Goal: Transaction & Acquisition: Purchase product/service

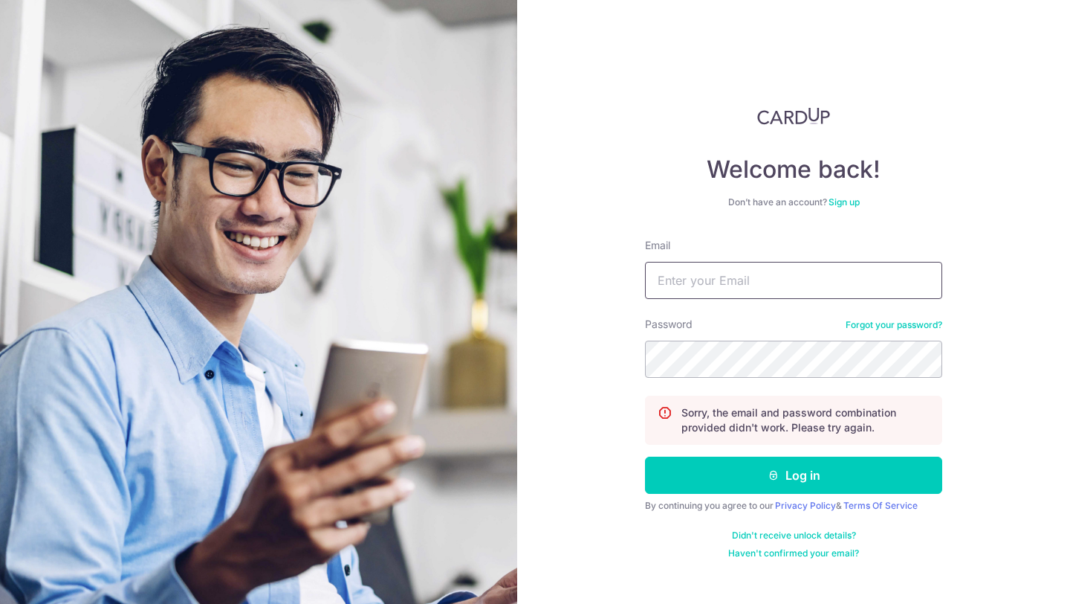
type input "aakash.kpr@gmail.com"
click at [888, 320] on link "Forgot your password?" at bounding box center [894, 325] width 97 height 12
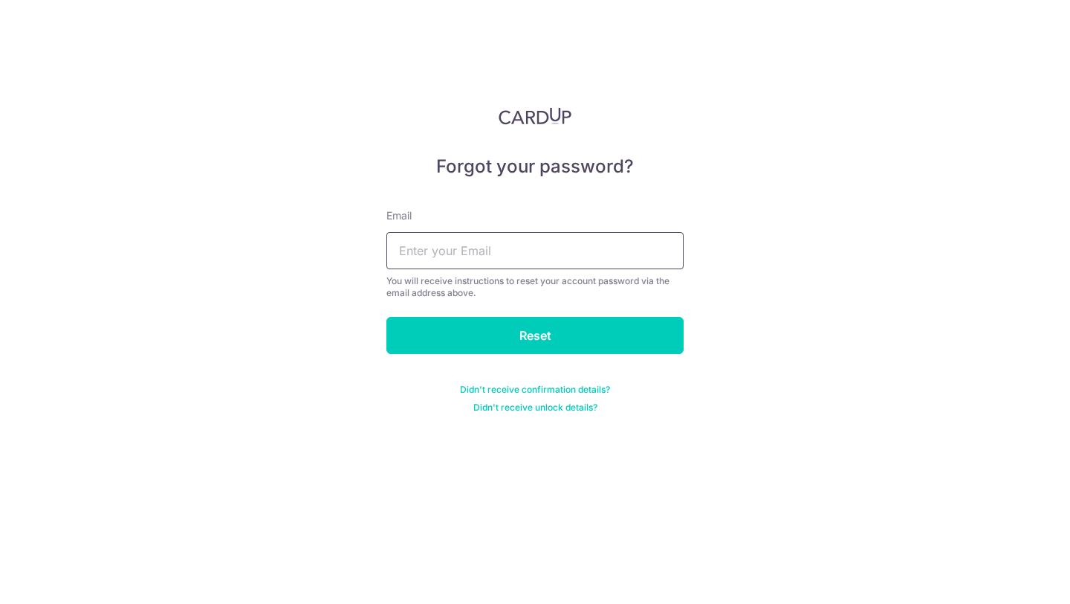
click at [514, 237] on input "text" at bounding box center [535, 250] width 297 height 37
click at [517, 241] on input "aakash" at bounding box center [535, 250] width 297 height 37
type input "aakash.kpr@gmail.com"
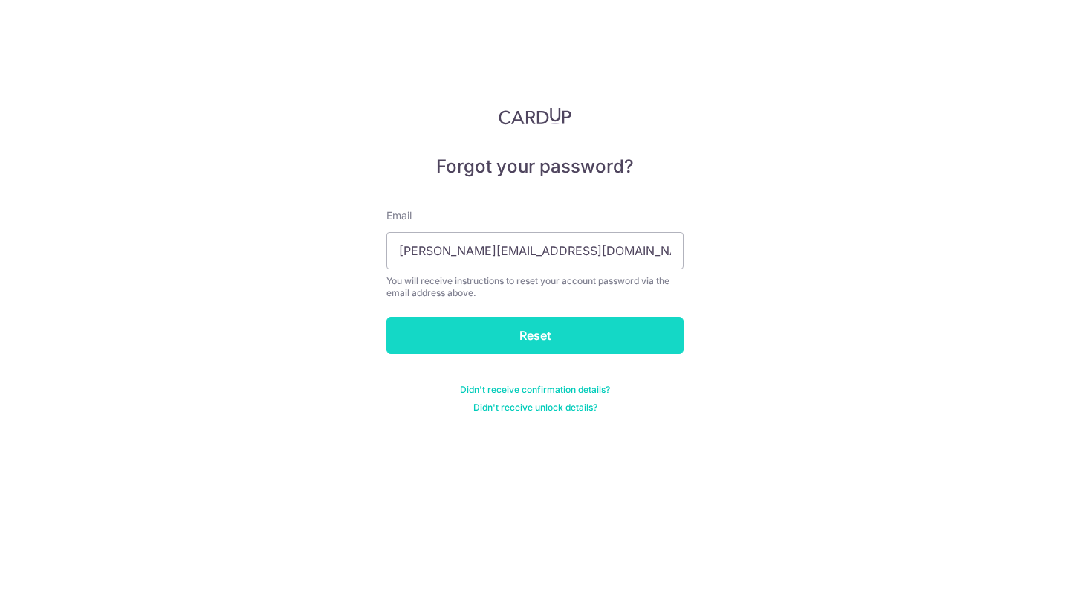
click at [552, 339] on input "Reset" at bounding box center [535, 335] width 297 height 37
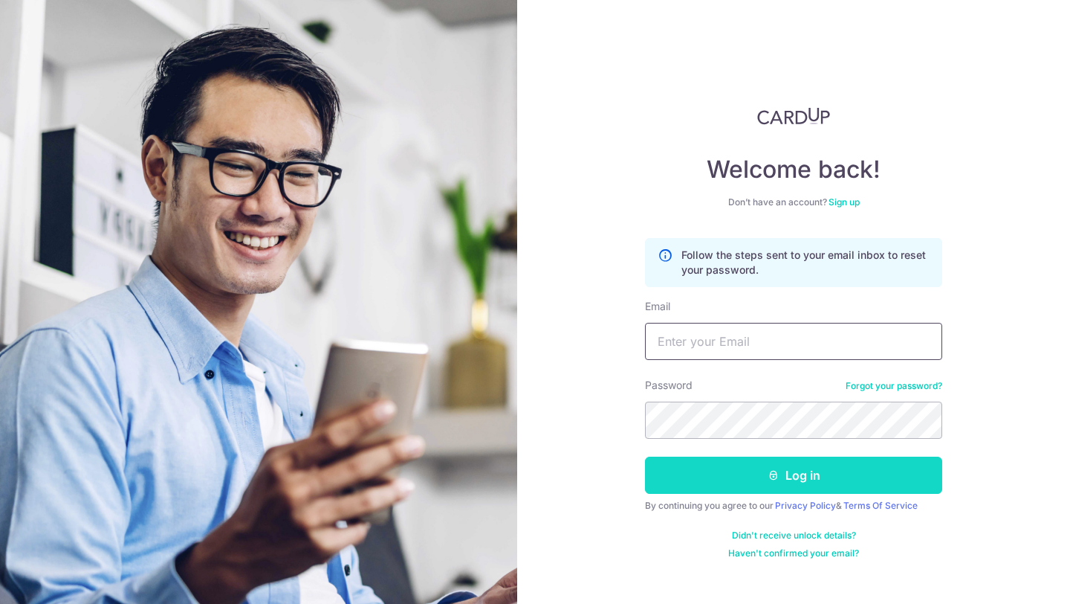
type input "[PERSON_NAME][EMAIL_ADDRESS][DOMAIN_NAME]"
click at [738, 482] on button "Log in" at bounding box center [793, 474] width 297 height 37
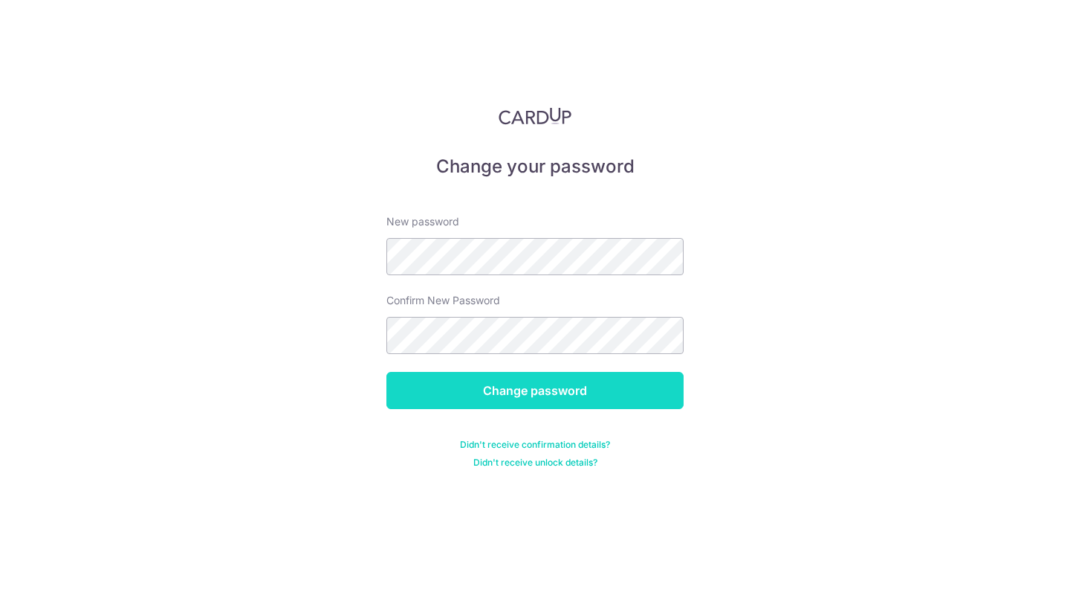
click at [513, 395] on input "Change password" at bounding box center [535, 390] width 297 height 37
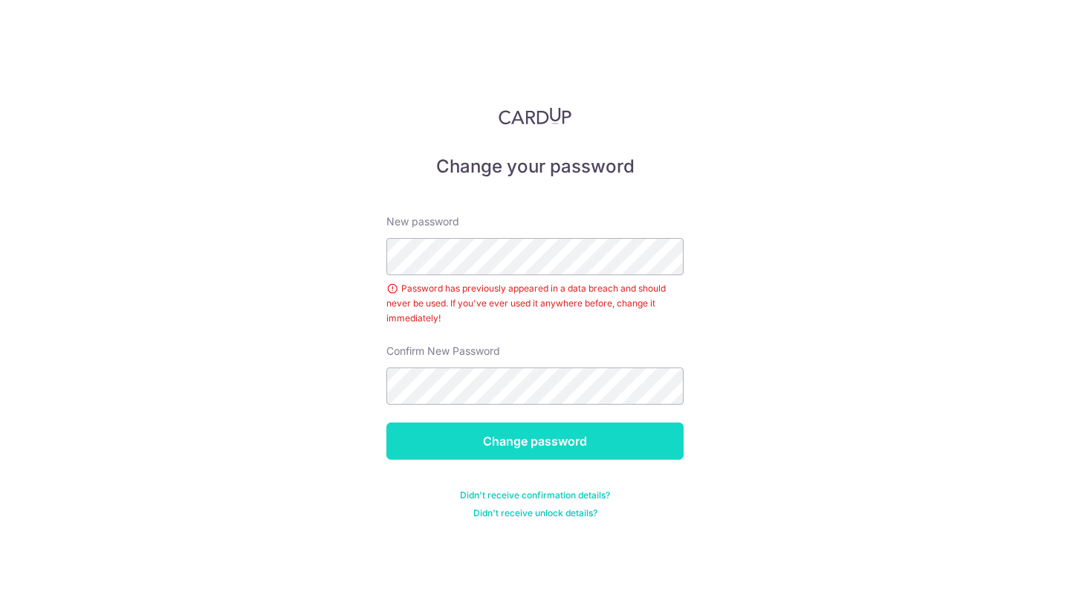
click at [503, 440] on input "Change password" at bounding box center [535, 440] width 297 height 37
click at [492, 450] on input "Change password" at bounding box center [535, 440] width 297 height 37
click at [494, 441] on input "Change password" at bounding box center [535, 440] width 297 height 37
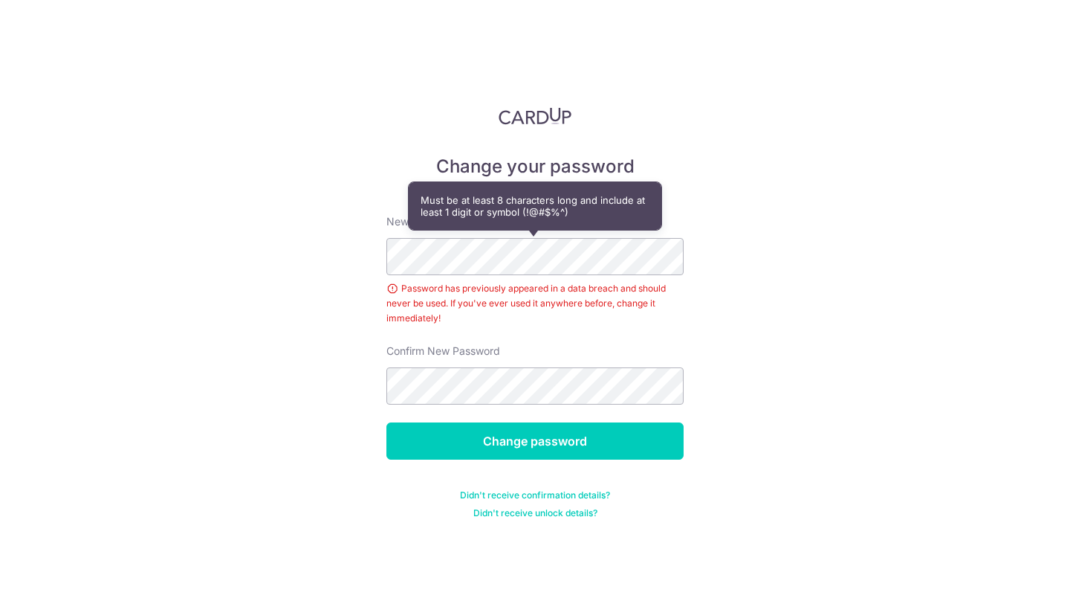
click at [328, 299] on div "Change your password New password Password has previously appeared in a data br…" at bounding box center [535, 302] width 1070 height 604
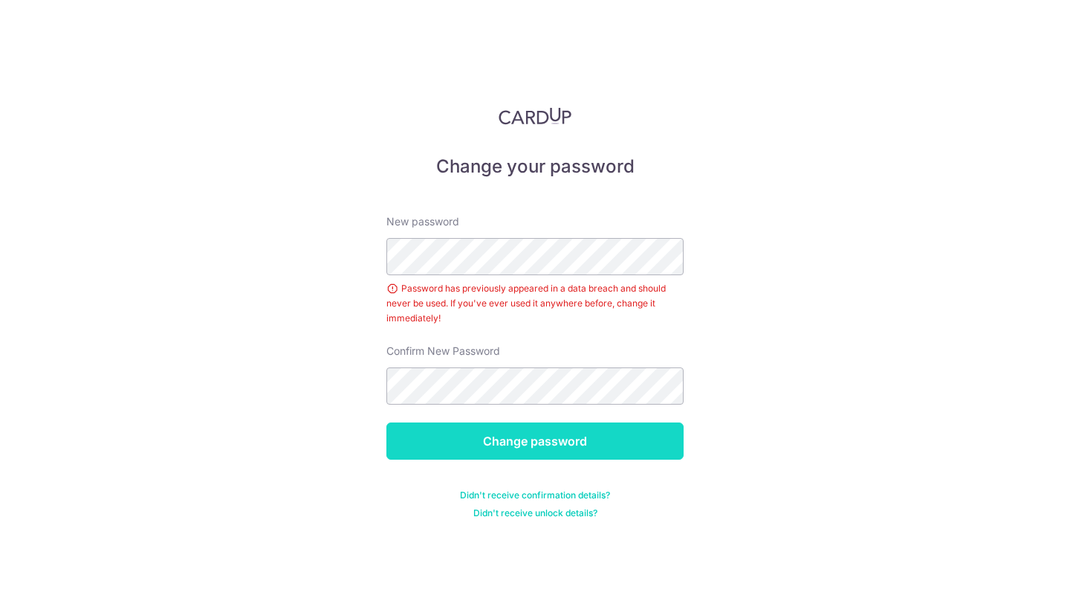
click at [494, 452] on input "Change password" at bounding box center [535, 440] width 297 height 37
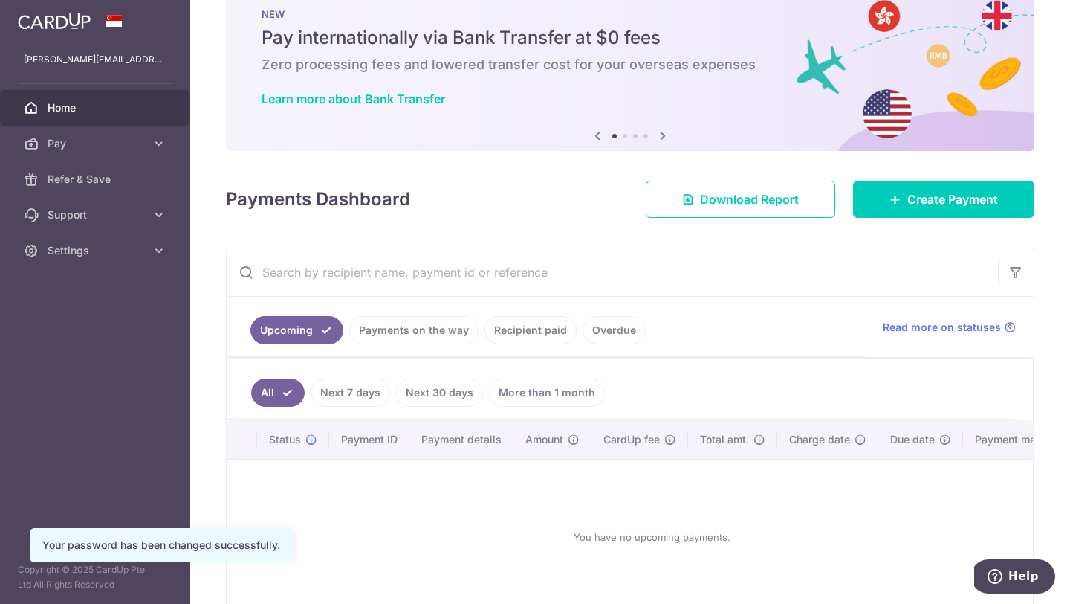
scroll to position [123, 0]
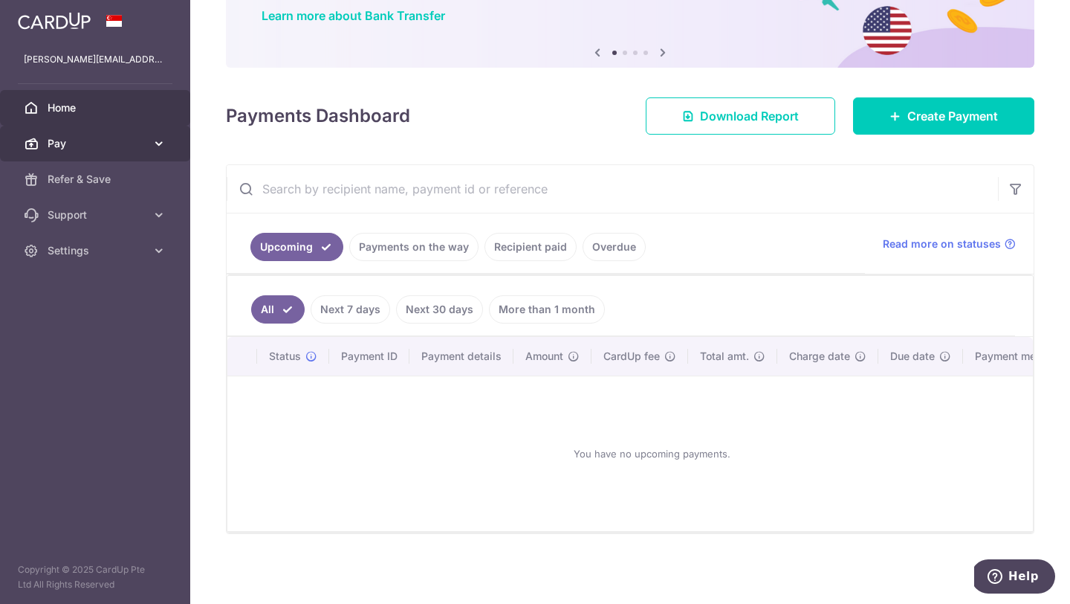
click at [145, 142] on span "Pay" at bounding box center [97, 143] width 98 height 15
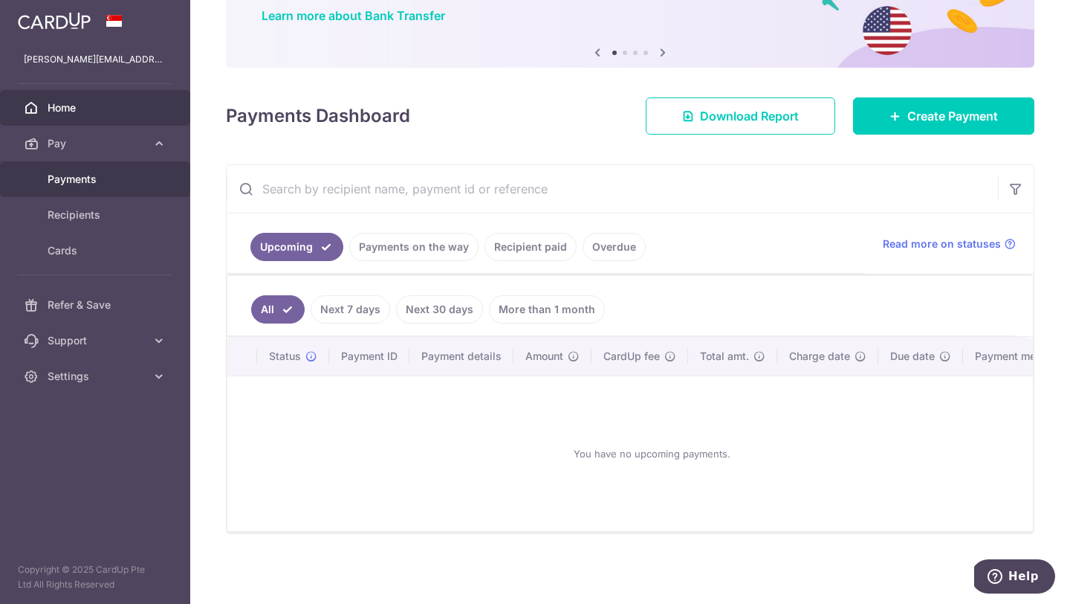
click at [112, 167] on link "Payments" at bounding box center [95, 179] width 190 height 36
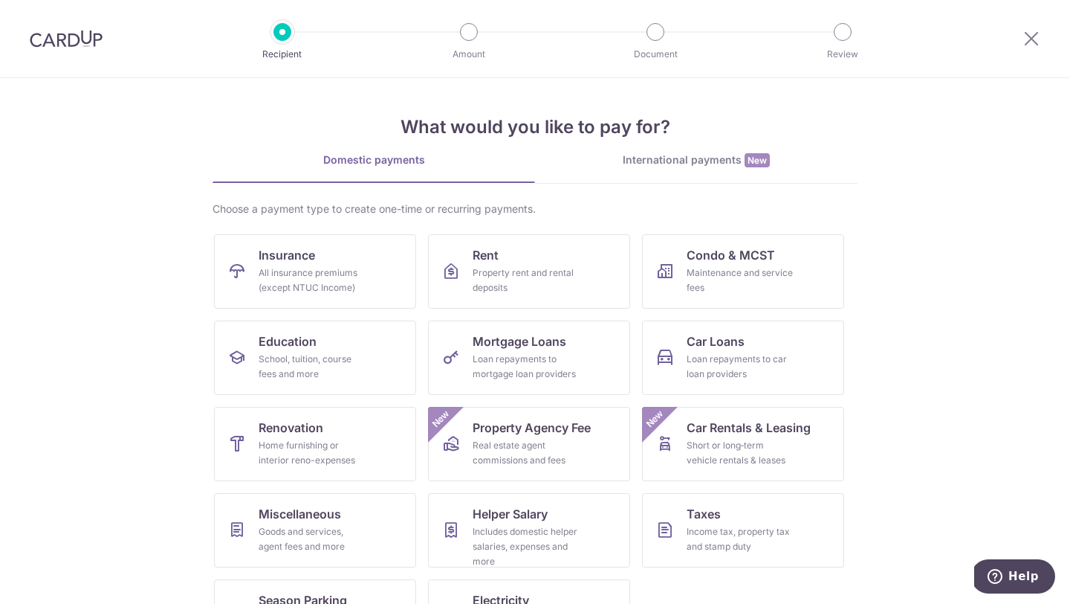
click at [83, 45] on img at bounding box center [66, 39] width 73 height 18
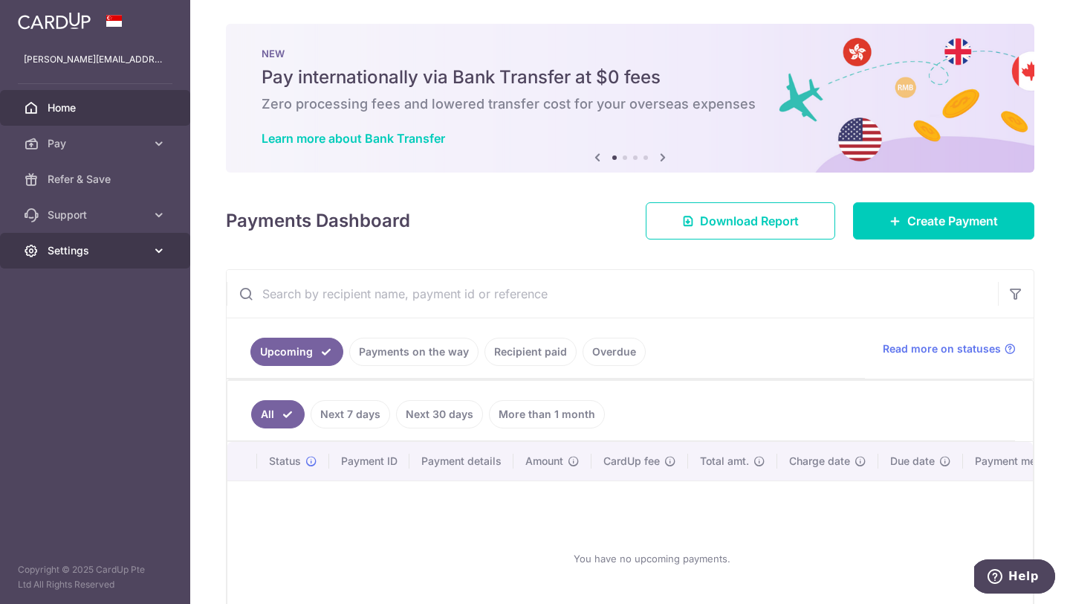
click at [89, 262] on link "Settings" at bounding box center [95, 251] width 190 height 36
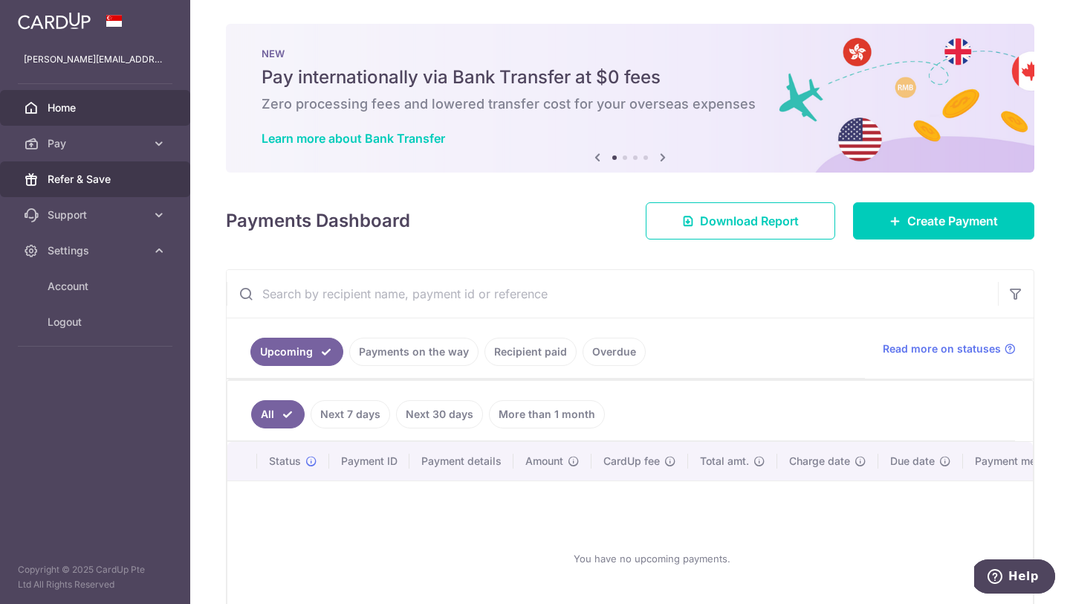
click at [99, 187] on link "Refer & Save" at bounding box center [95, 179] width 190 height 36
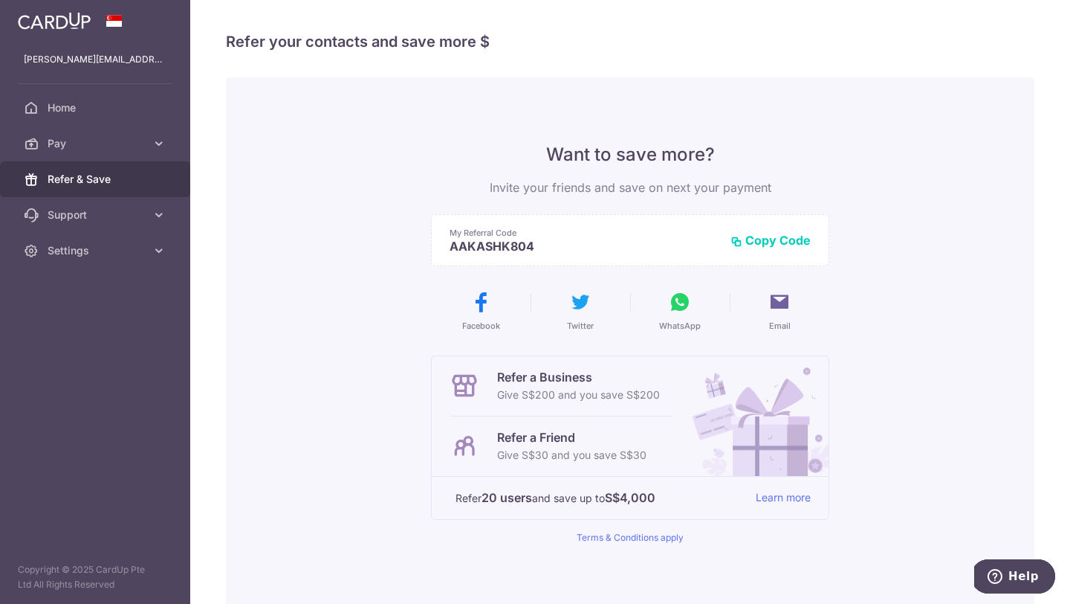
click at [49, 19] on img at bounding box center [54, 21] width 73 height 18
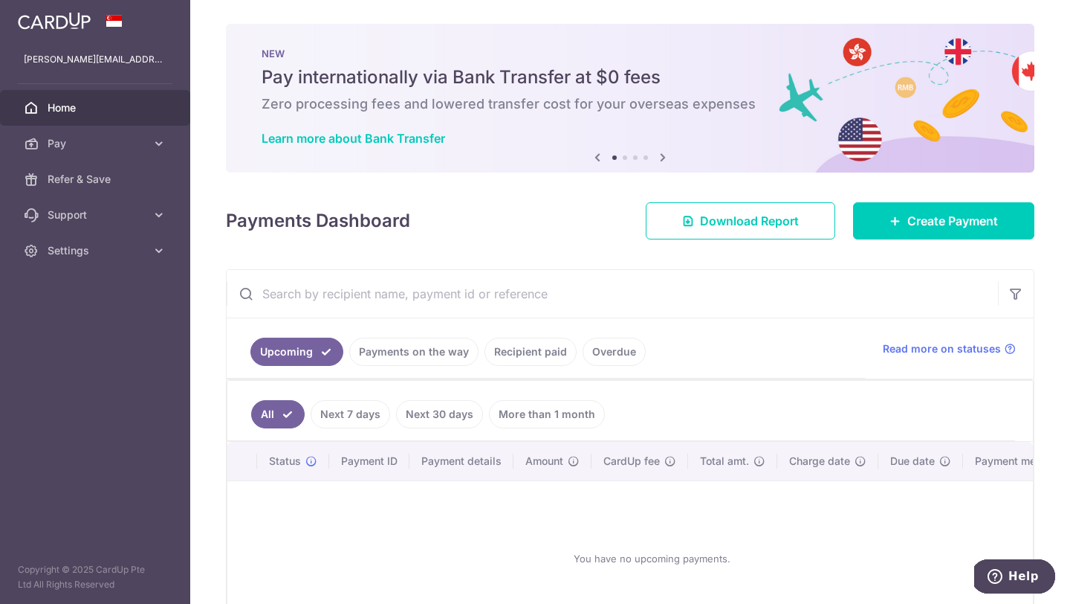
click at [81, 25] on img at bounding box center [54, 21] width 73 height 18
click at [44, 16] on img at bounding box center [54, 21] width 73 height 18
click at [157, 261] on link "Settings" at bounding box center [95, 251] width 190 height 36
click at [162, 249] on icon at bounding box center [159, 250] width 15 height 15
click at [70, 19] on img at bounding box center [54, 21] width 73 height 18
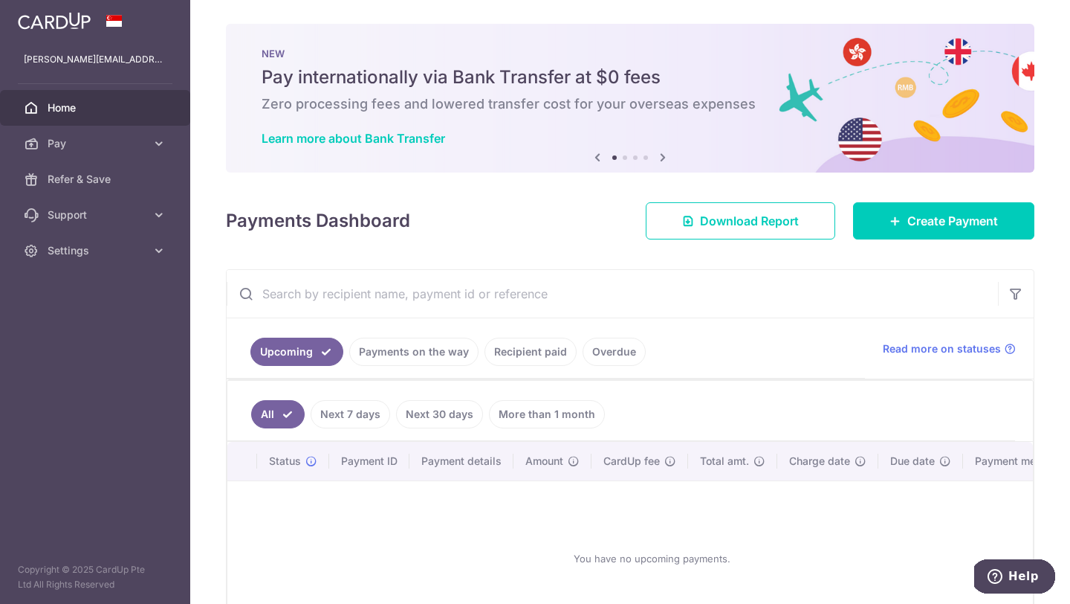
click at [73, 32] on link at bounding box center [54, 19] width 85 height 27
click at [398, 196] on div "Payments Dashboard Download Report Create Payment" at bounding box center [630, 217] width 809 height 43
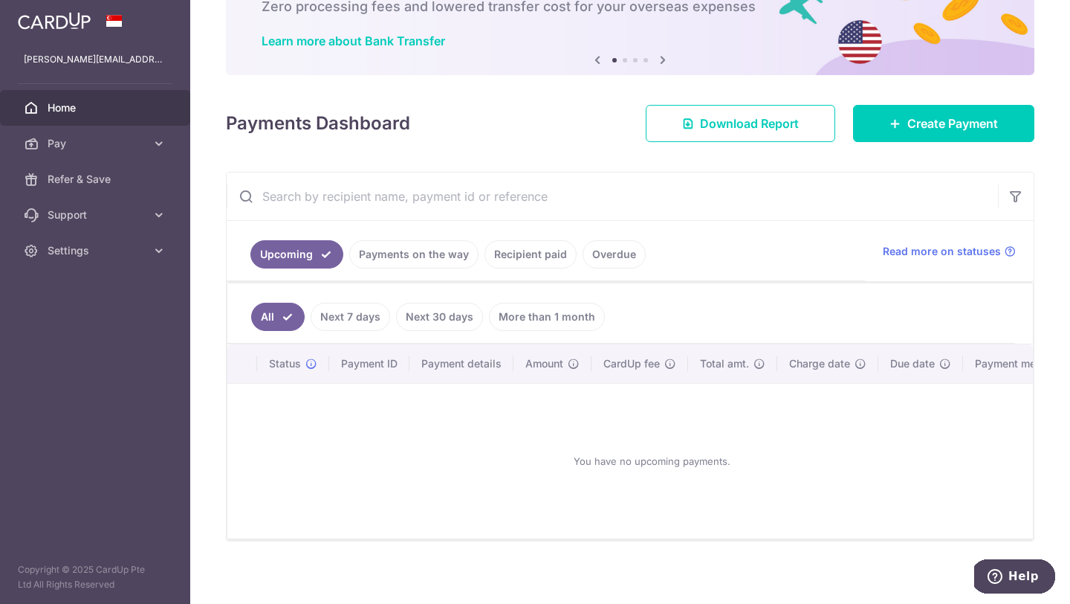
scroll to position [105, 0]
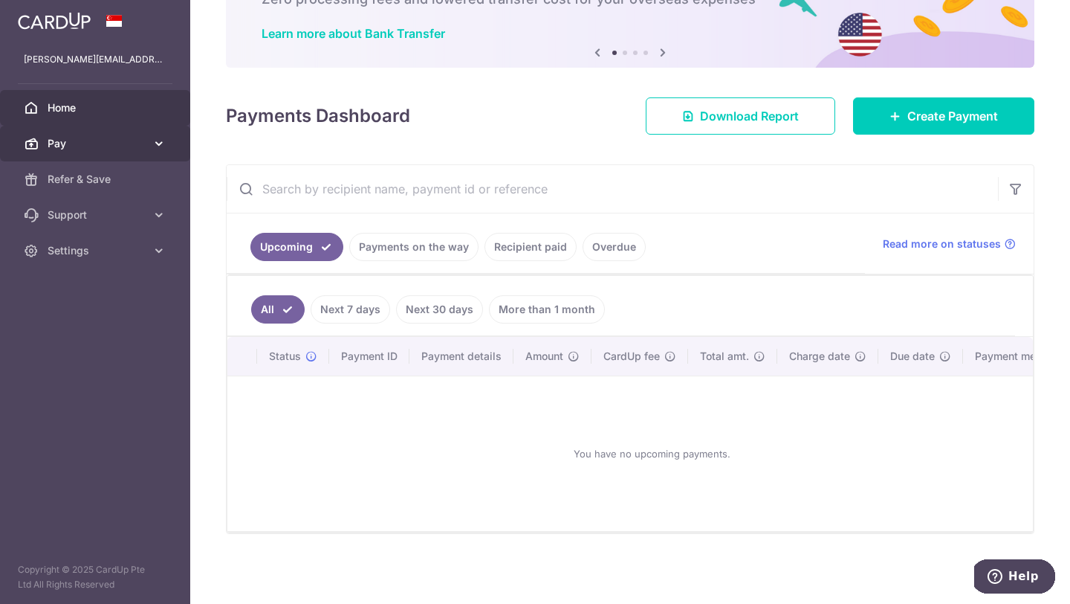
click at [162, 154] on link "Pay" at bounding box center [95, 144] width 190 height 36
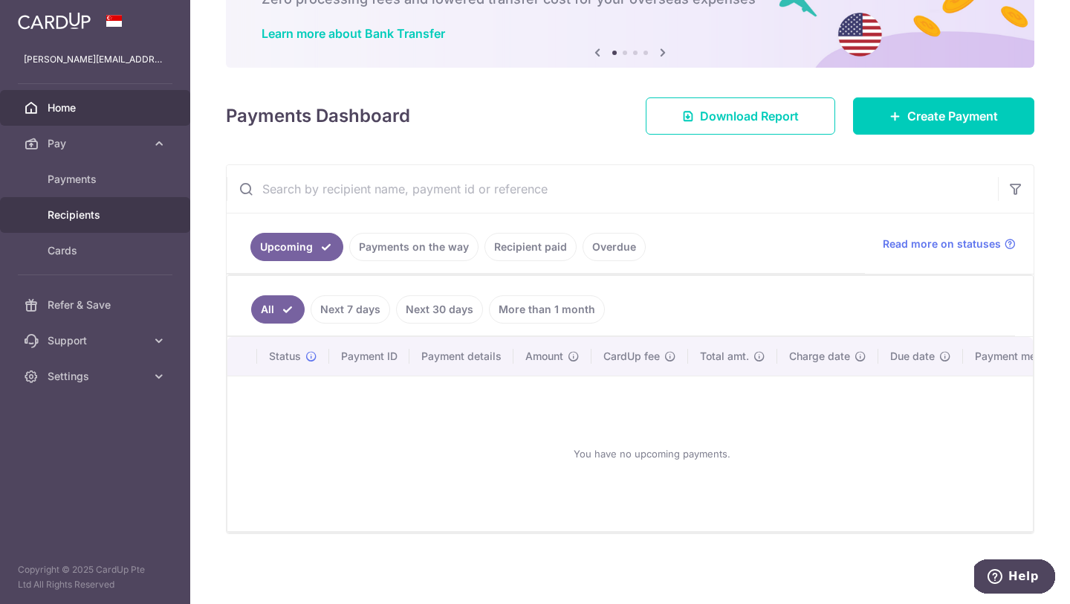
click at [104, 219] on span "Recipients" at bounding box center [97, 214] width 98 height 15
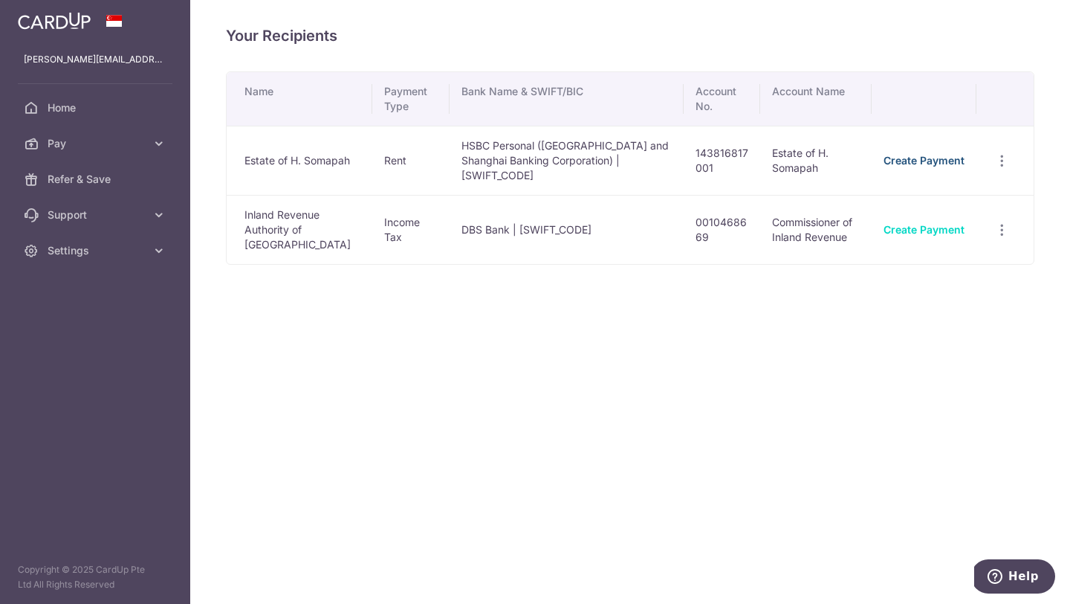
click at [934, 158] on link "Create Payment" at bounding box center [924, 160] width 81 height 13
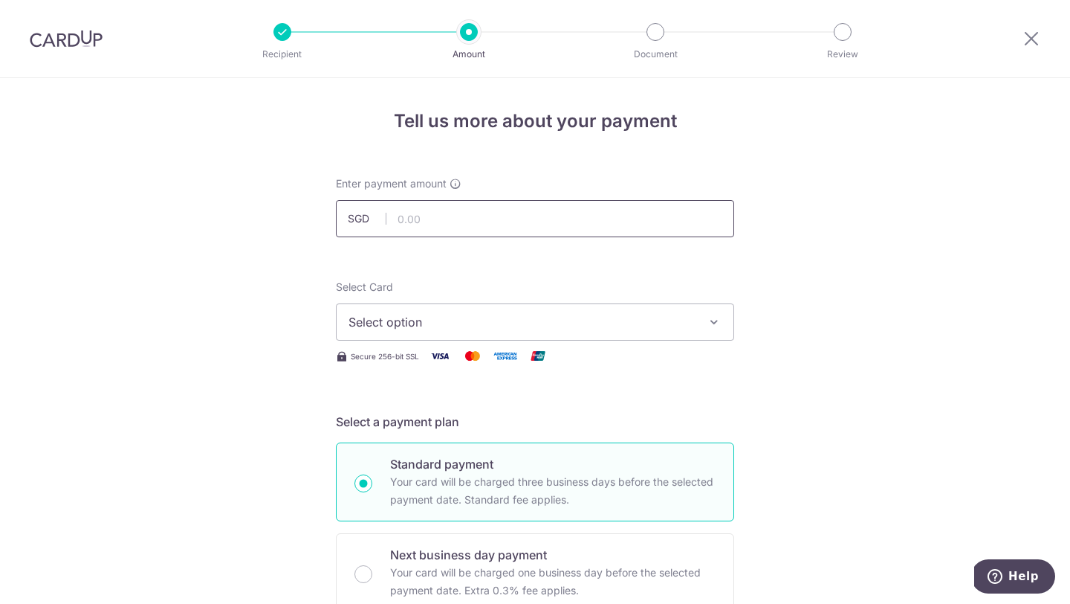
click at [584, 222] on input "text" at bounding box center [535, 218] width 398 height 37
type input "8,200.00"
click at [636, 332] on button "Select option" at bounding box center [535, 321] width 398 height 37
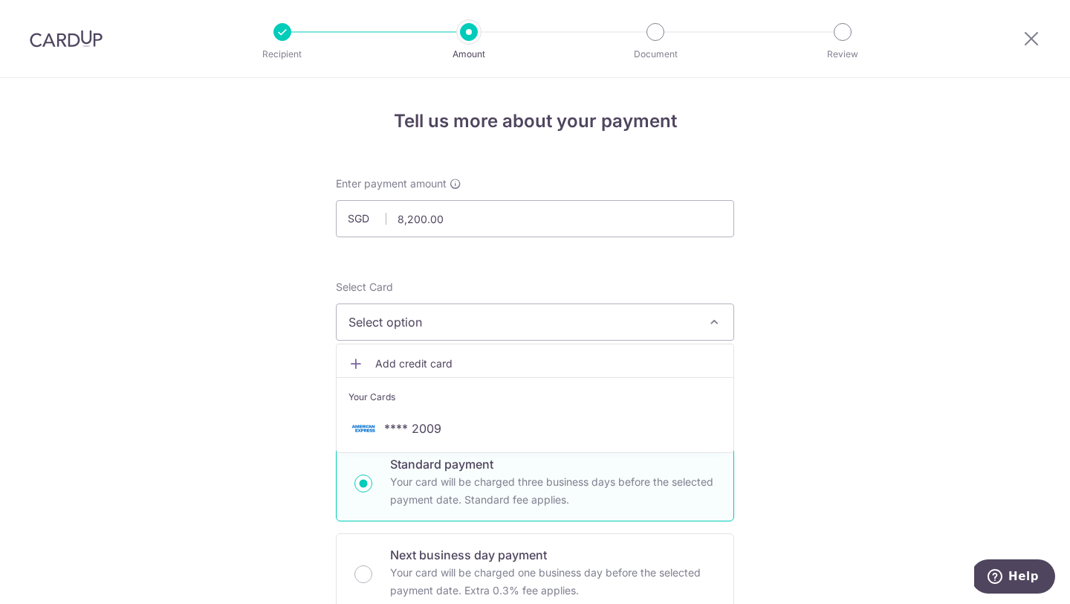
click at [568, 371] on link "Add credit card" at bounding box center [535, 363] width 397 height 27
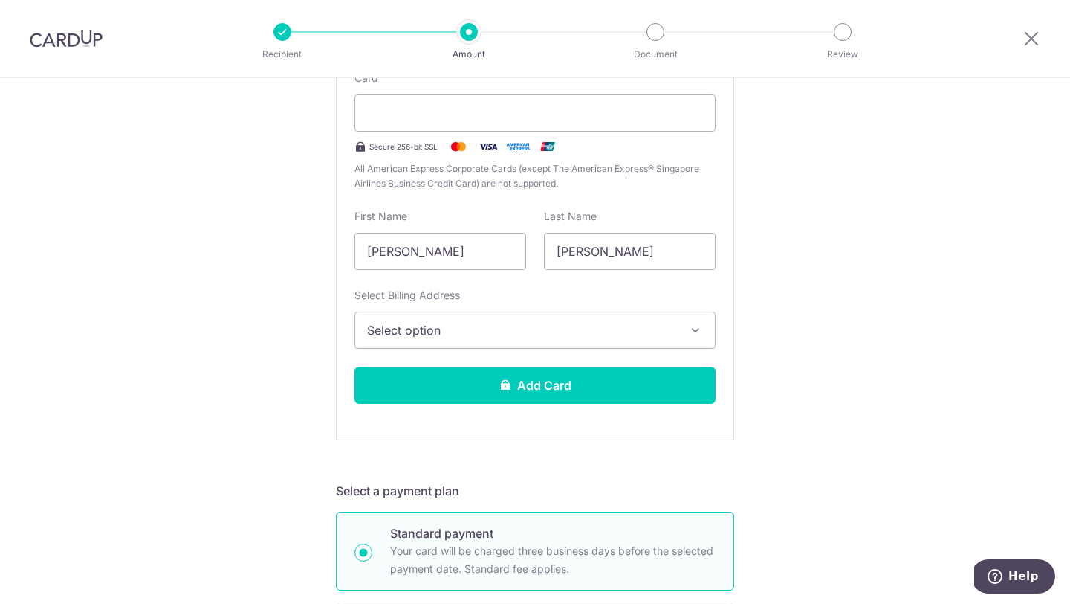
scroll to position [338, 0]
click at [494, 322] on span "Select option" at bounding box center [521, 331] width 309 height 18
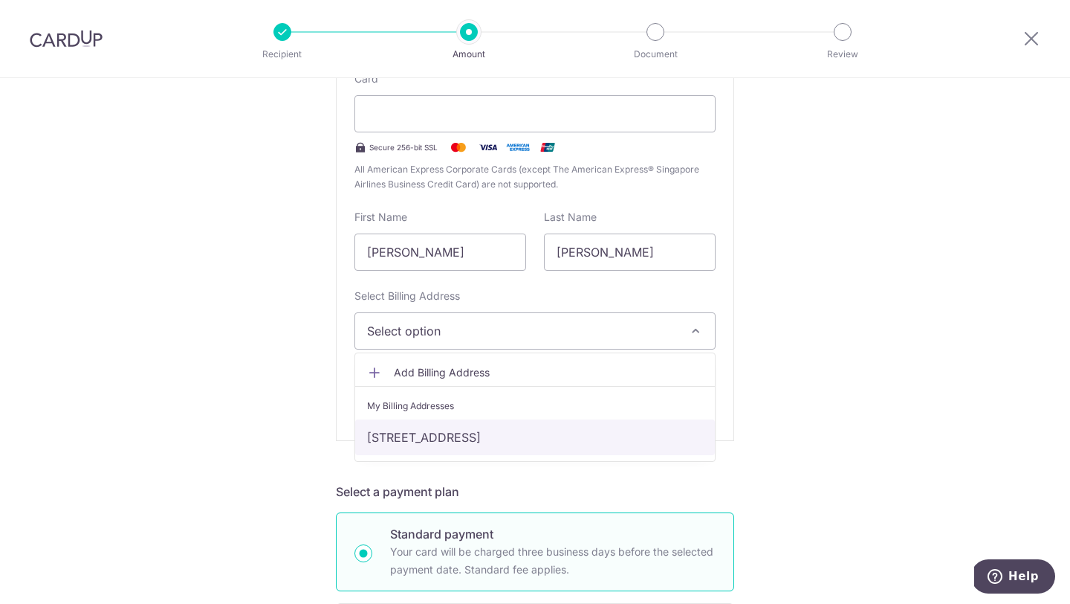
click at [472, 436] on link "26-12, 38 Beach Road, Singapore, Singapore, Singapore-189767" at bounding box center [535, 437] width 360 height 36
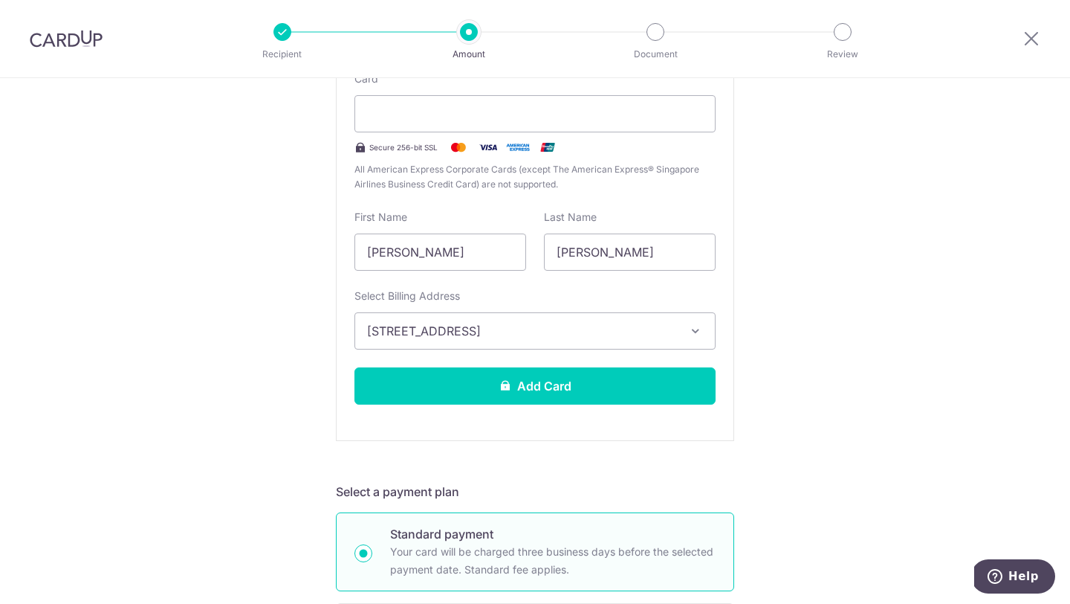
click at [701, 421] on div "New card details Card Secure 256-bit SSL All American Express Corporate Cards (…" at bounding box center [535, 227] width 398 height 427
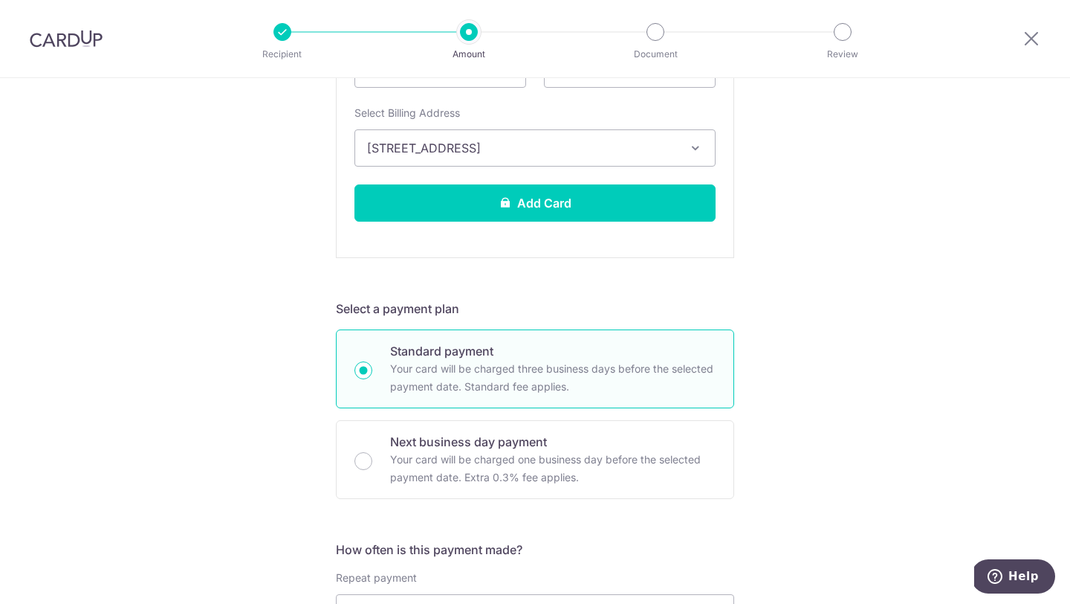
scroll to position [311, 0]
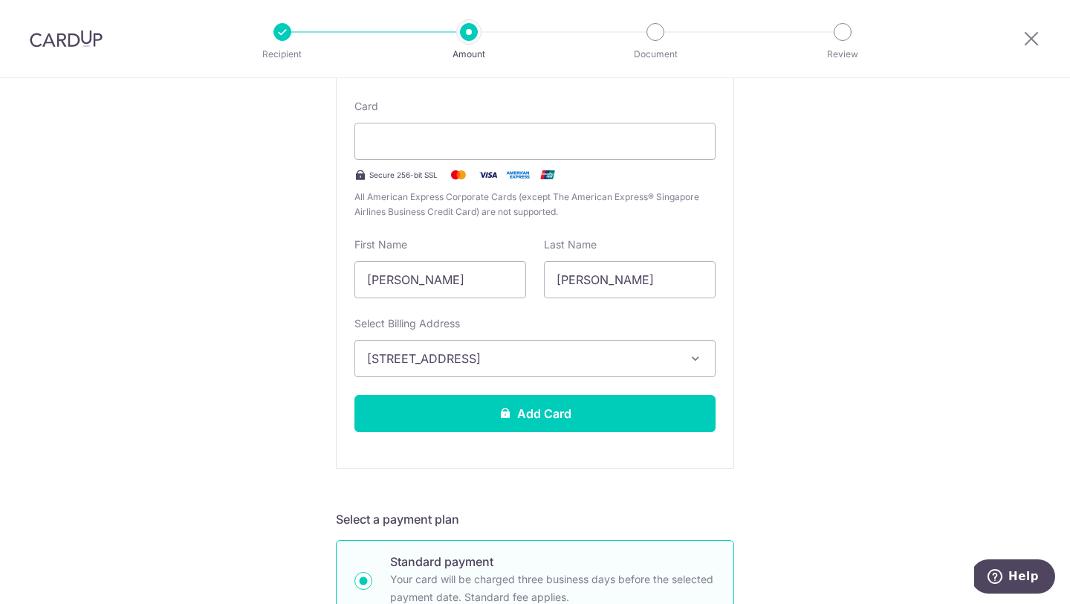
click at [584, 361] on span "26-12, 38 Beach Road, Singapore, Singapore, Singapore-189767" at bounding box center [521, 358] width 309 height 18
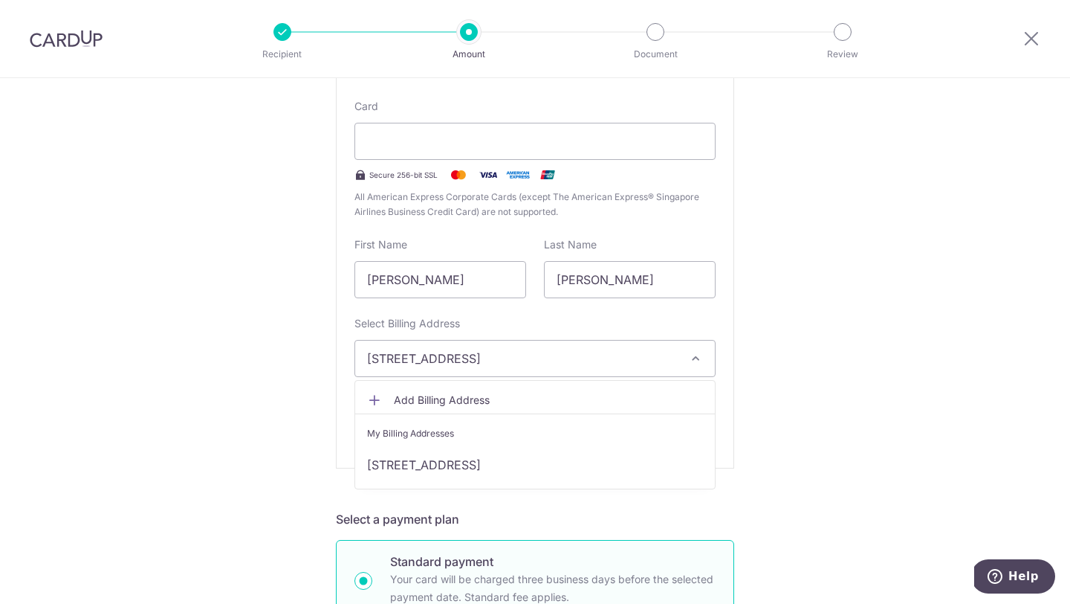
click at [433, 404] on span "Add Billing Address" at bounding box center [548, 399] width 309 height 15
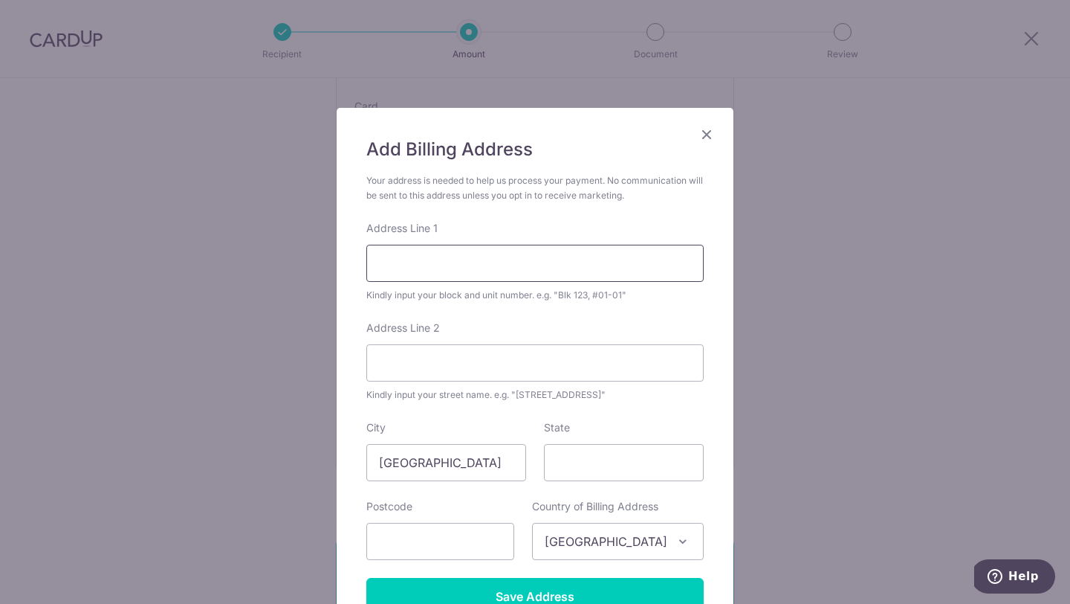
click at [431, 256] on input "Address Line 1" at bounding box center [534, 263] width 337 height 37
type input "2"
type input "200 Kim Seng road"
click at [610, 457] on input "State" at bounding box center [624, 462] width 160 height 37
type input "Singapore"
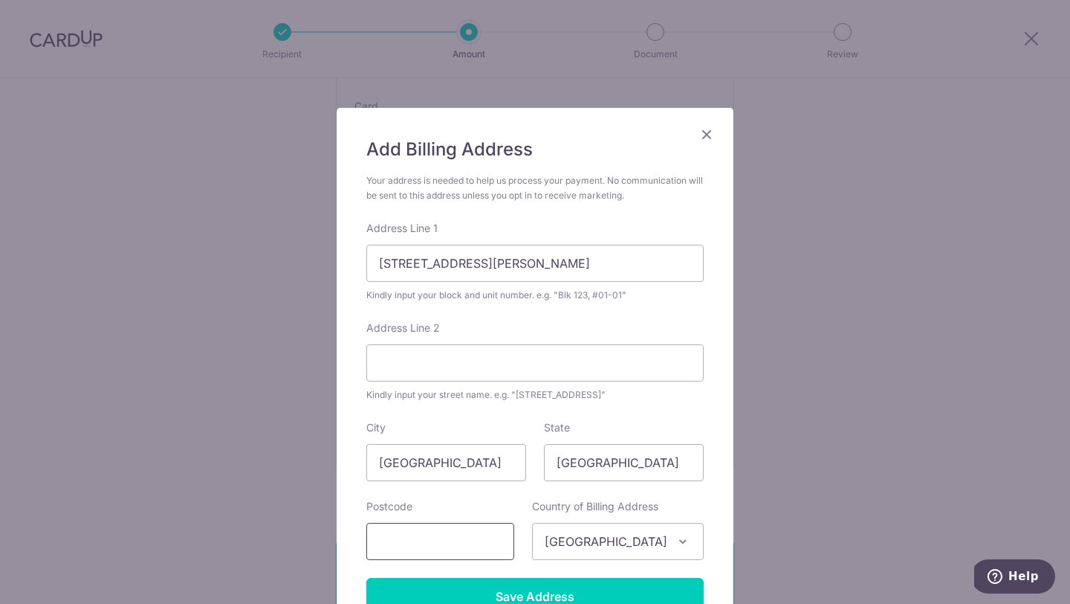
click at [466, 541] on input "text" at bounding box center [440, 541] width 148 height 37
type input "239471"
click at [584, 431] on div "State Singapore" at bounding box center [624, 450] width 160 height 61
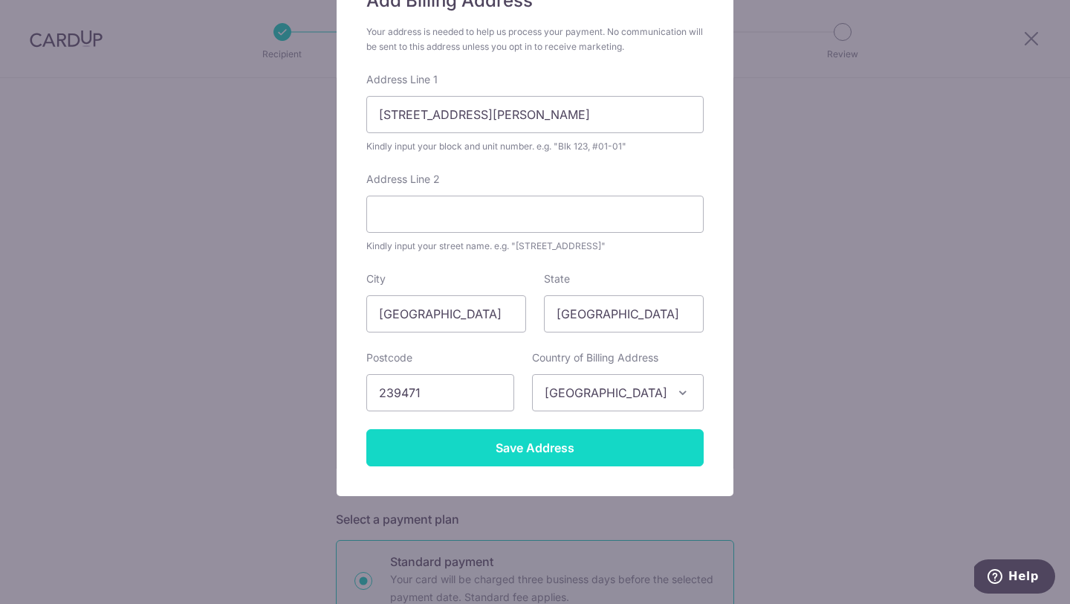
click at [561, 450] on input "Save Address" at bounding box center [534, 447] width 337 height 37
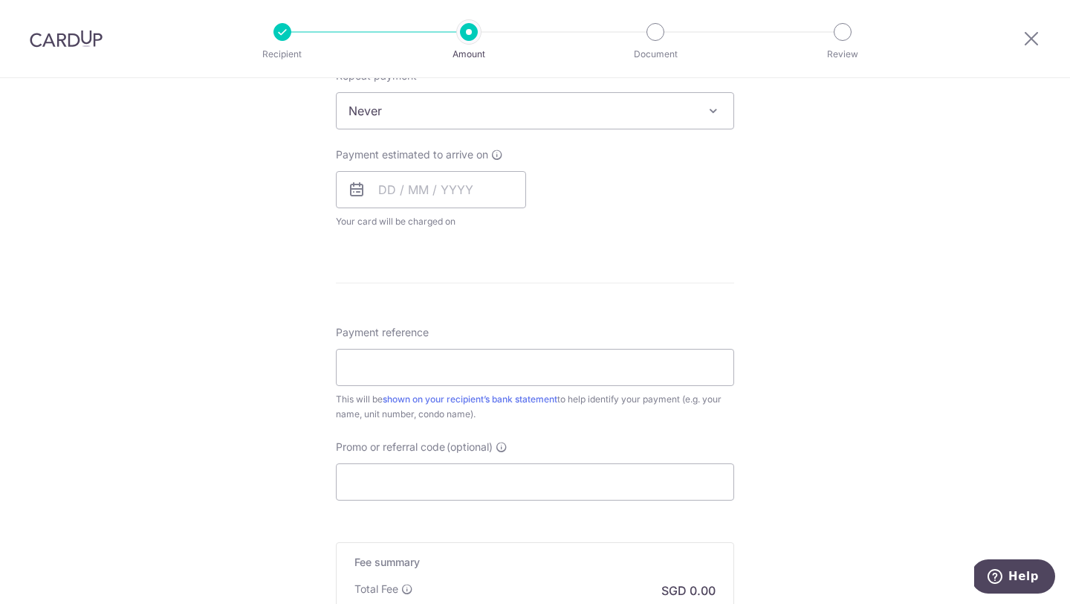
scroll to position [1038, 0]
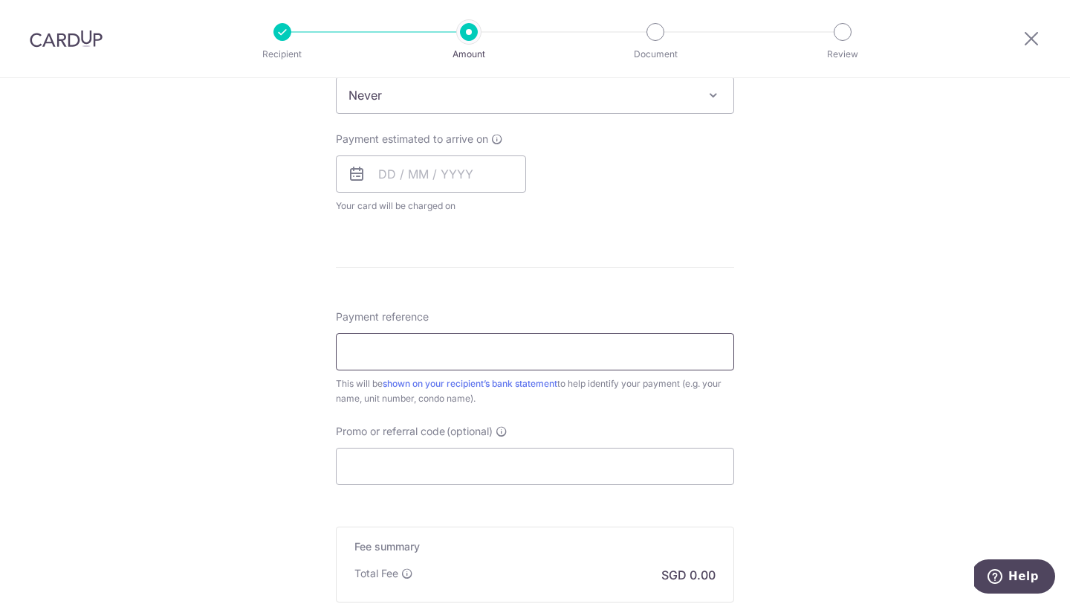
click at [522, 351] on input "Payment reference" at bounding box center [535, 351] width 398 height 37
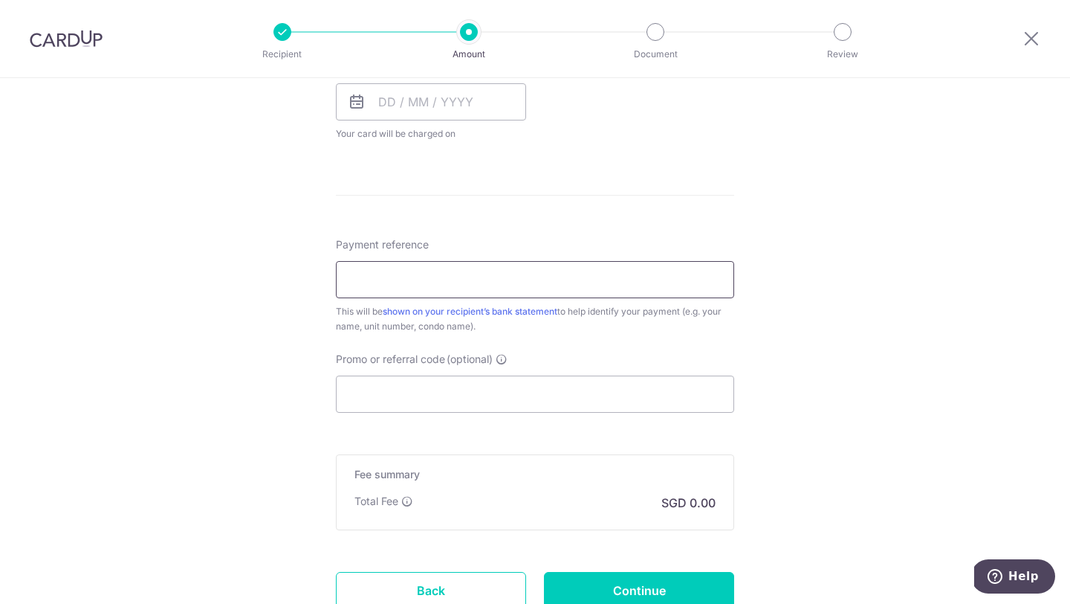
scroll to position [1128, 0]
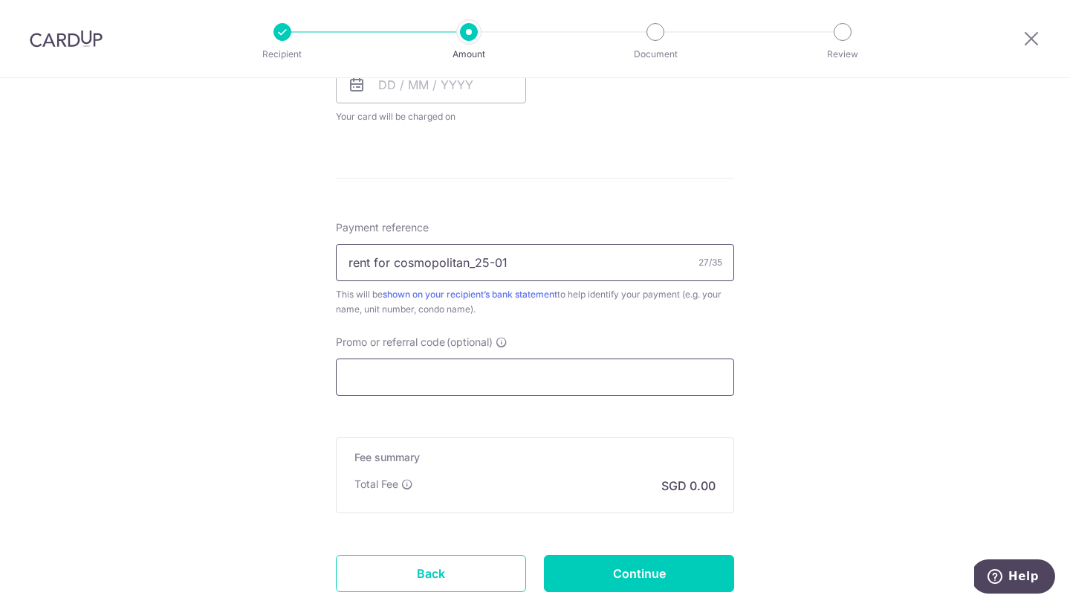
type input "rent for cosmopolitan_25-01"
click at [485, 367] on input "Promo or referral code (optional)" at bounding box center [535, 376] width 398 height 37
paste input "SAVERENT179"
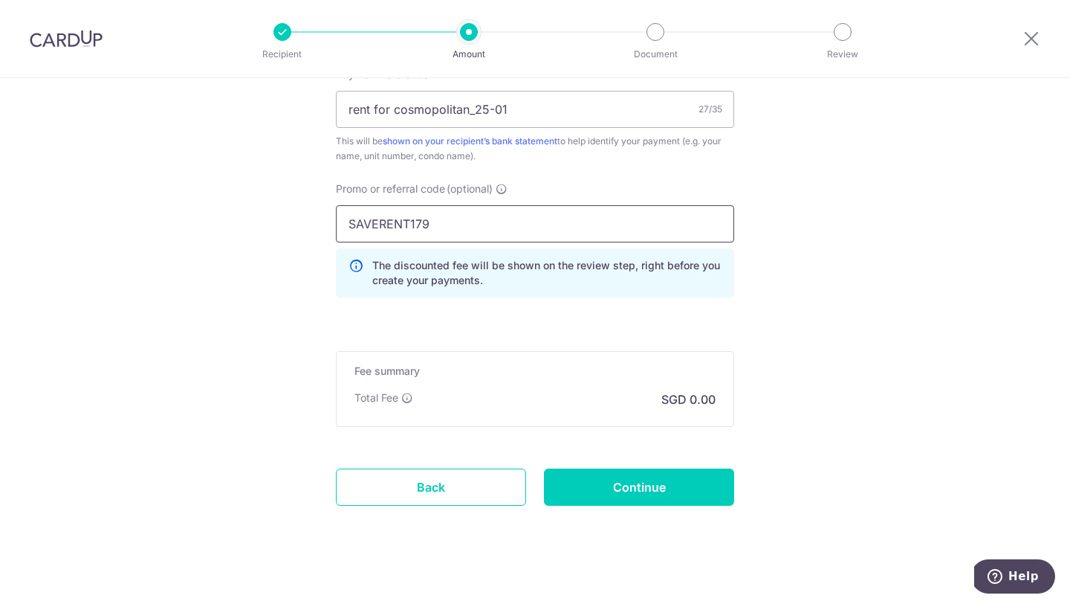
scroll to position [1294, 0]
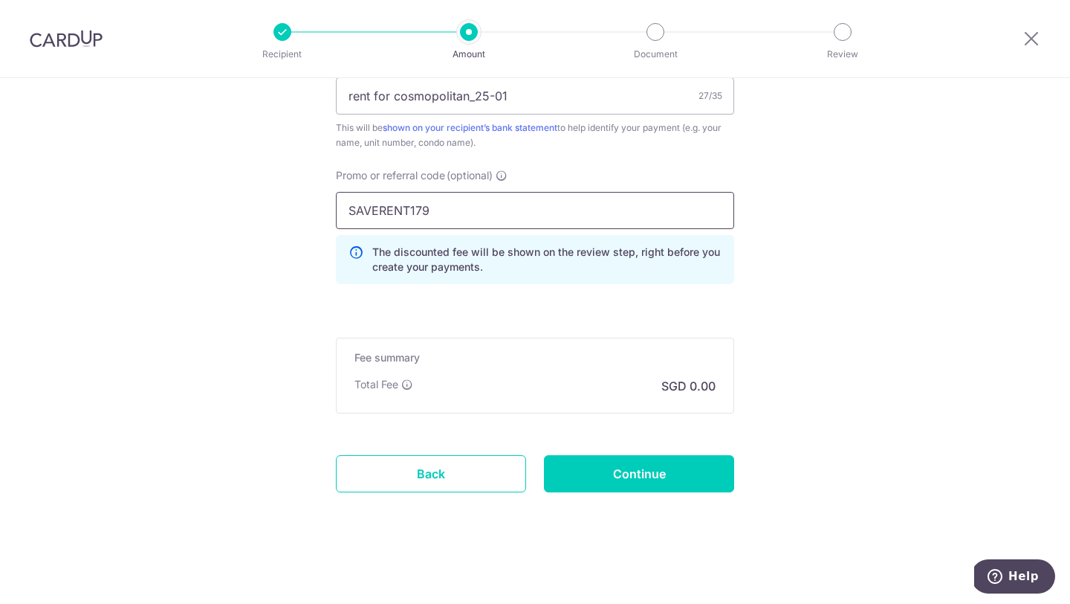
type input "SAVERENT179"
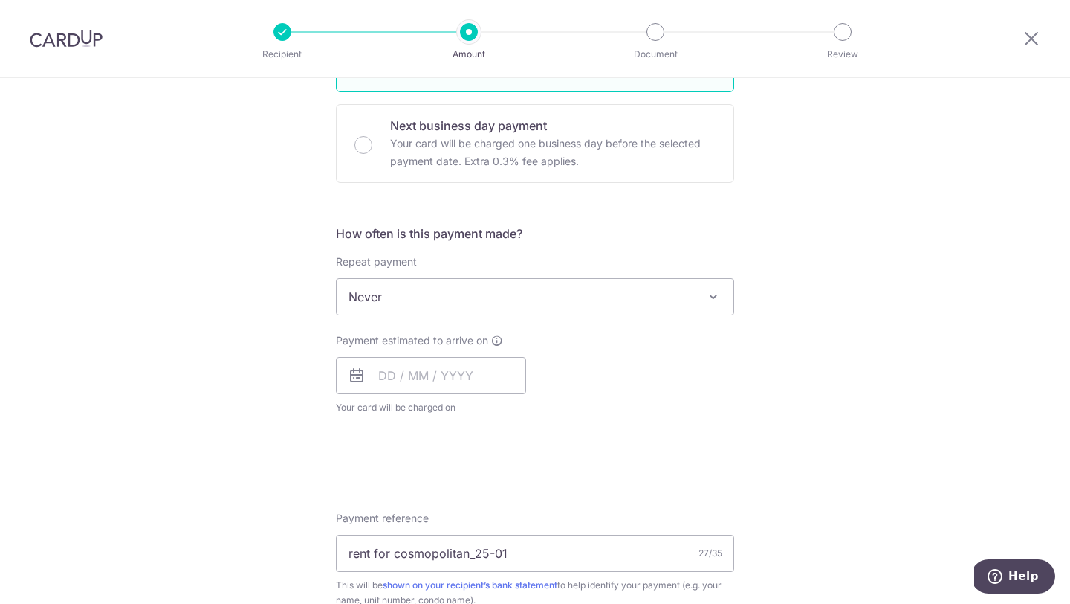
scroll to position [836, 0]
click at [422, 378] on input "text" at bounding box center [431, 376] width 190 height 37
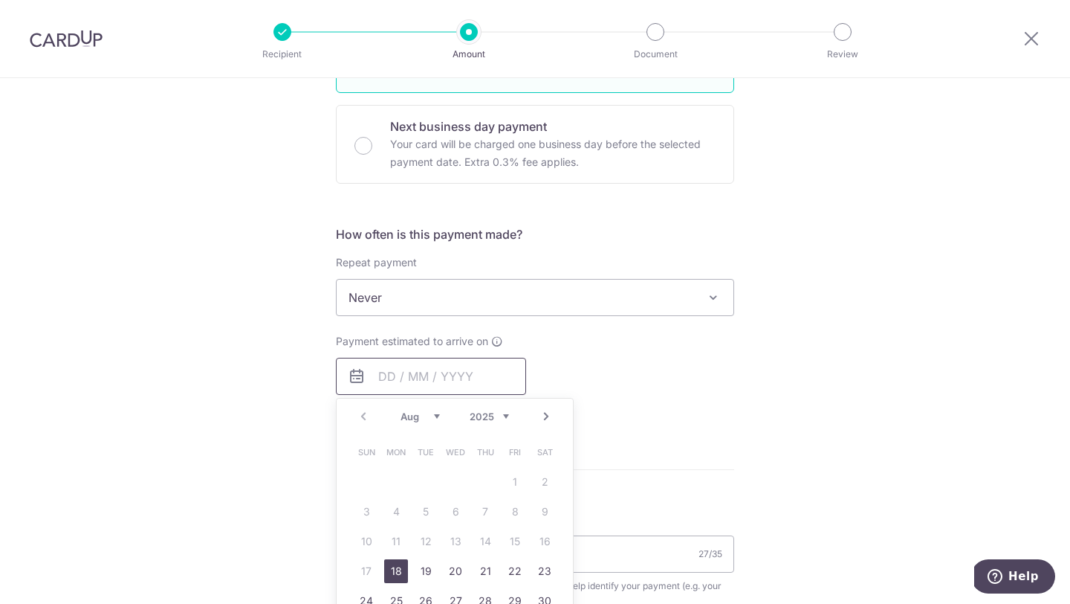
scroll to position [952, 0]
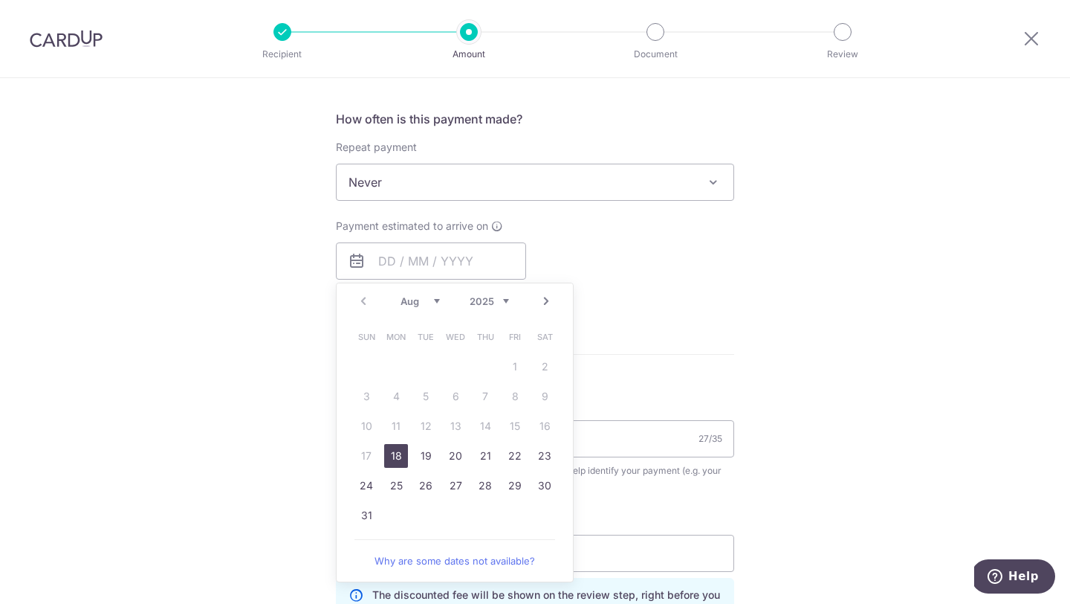
click at [437, 300] on select "Aug Sep Oct Nov Dec" at bounding box center [420, 301] width 39 height 12
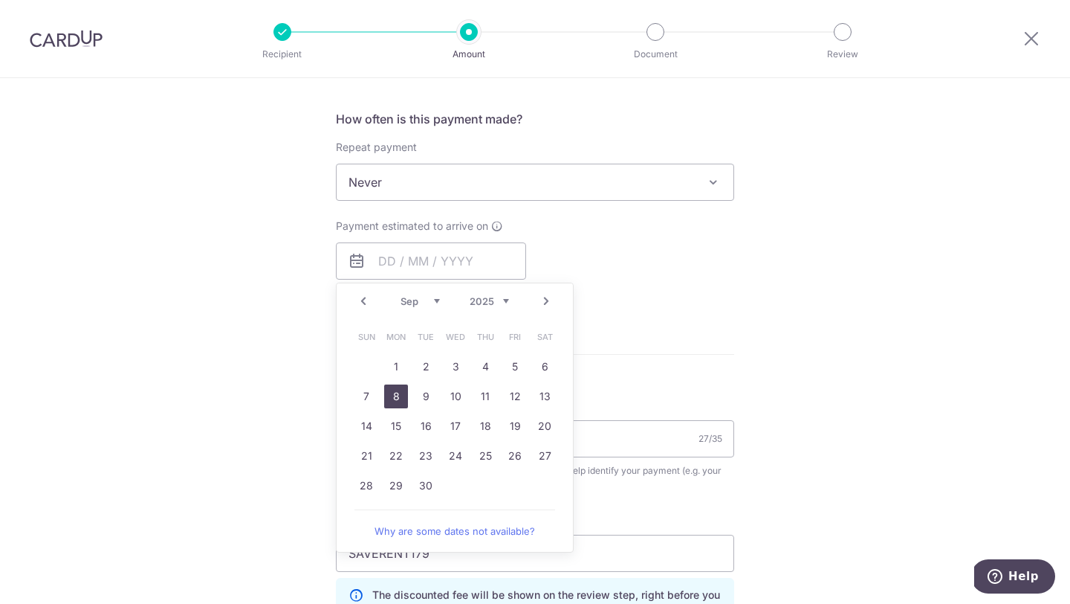
click at [400, 392] on link "8" at bounding box center [396, 396] width 24 height 24
type input "08/09/2025"
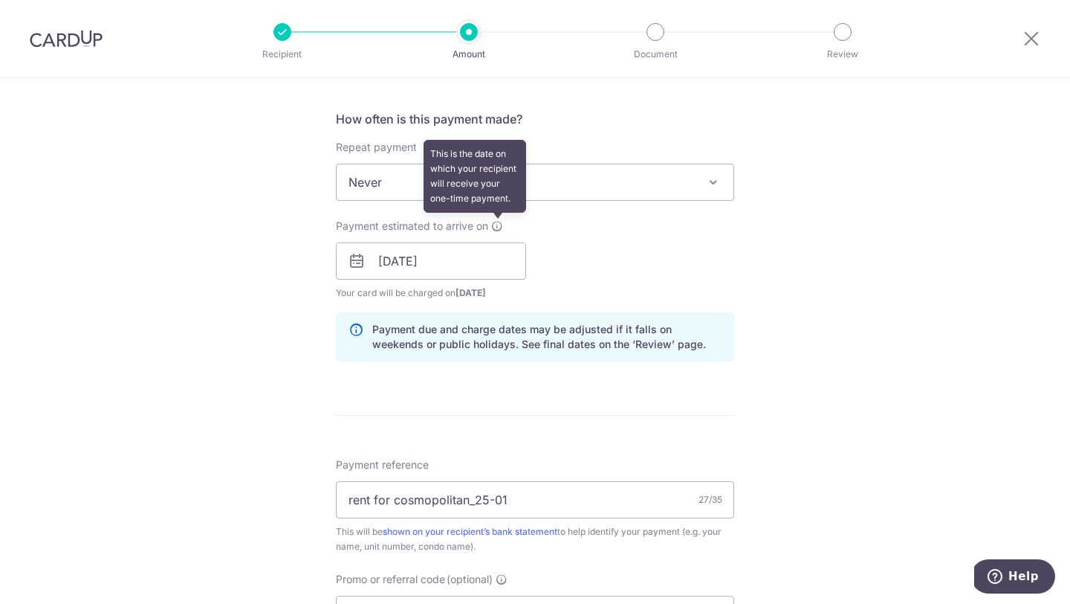
click at [497, 225] on icon at bounding box center [497, 226] width 12 height 12
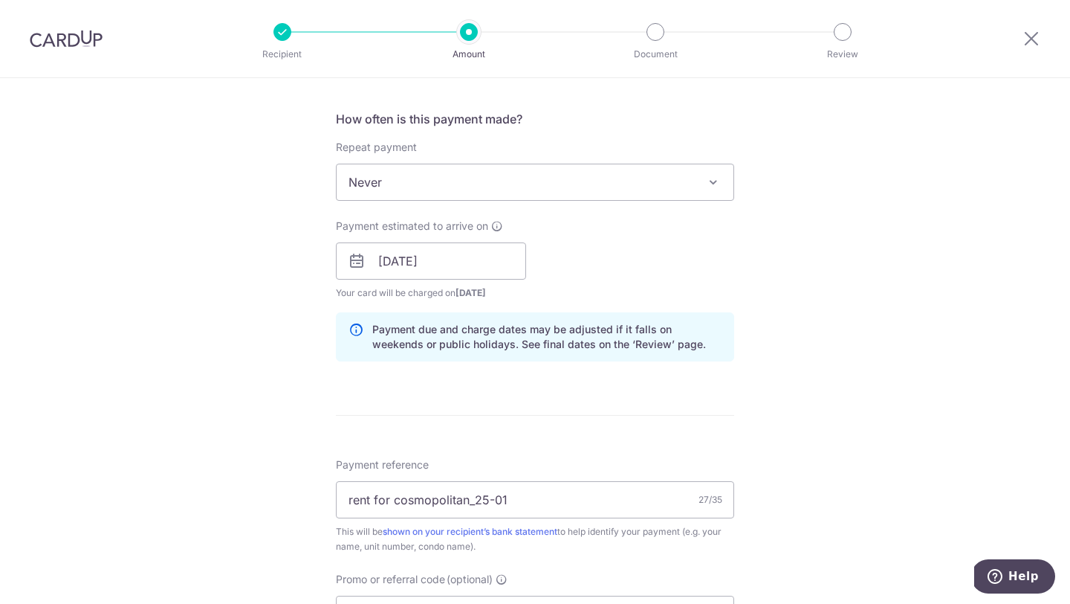
click at [635, 277] on div "Payment estimated to arrive on 08/09/2025 Prev Next Sep Oct Nov Dec 2025 2026 2…" at bounding box center [535, 260] width 416 height 82
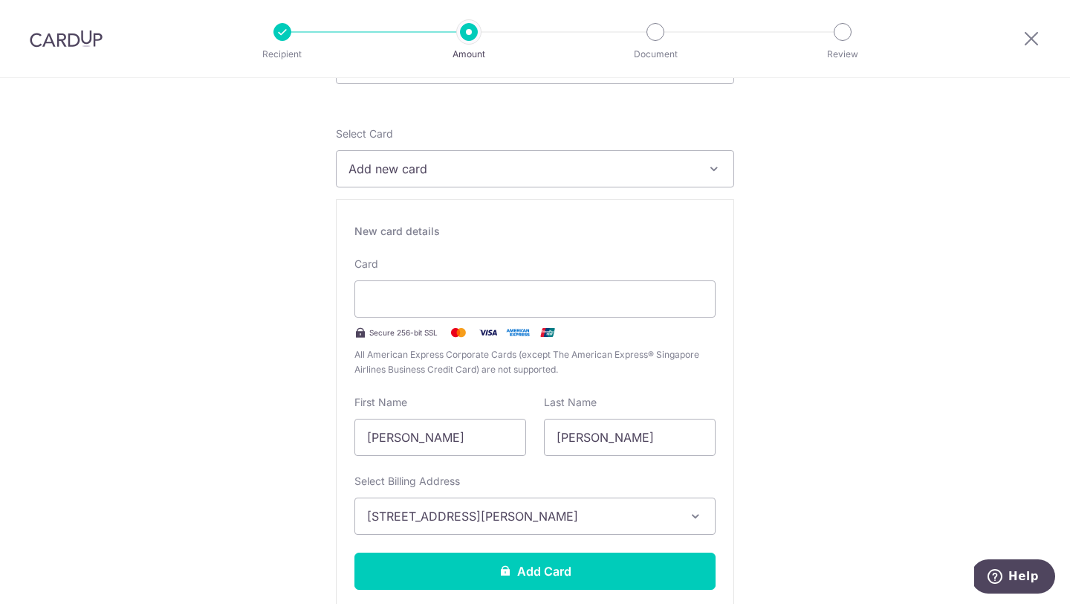
scroll to position [181, 0]
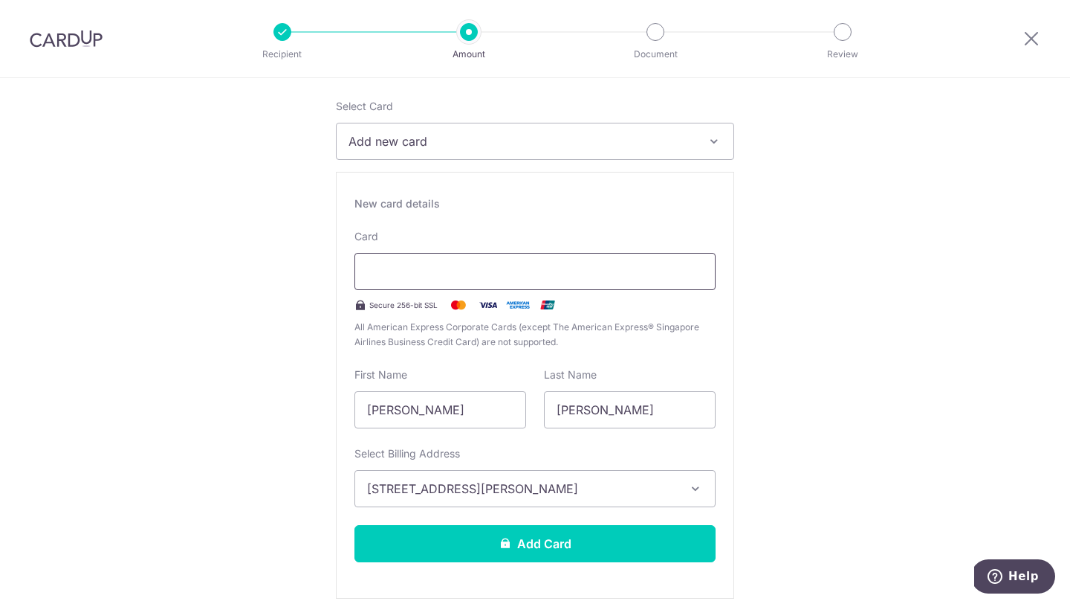
click at [458, 288] on div at bounding box center [535, 271] width 361 height 37
click at [453, 282] on div at bounding box center [535, 271] width 361 height 37
click at [445, 261] on div at bounding box center [535, 271] width 361 height 37
click at [708, 360] on div "New card details Card Secure 256-bit SSL All American Express Corporate Cards (…" at bounding box center [535, 385] width 398 height 427
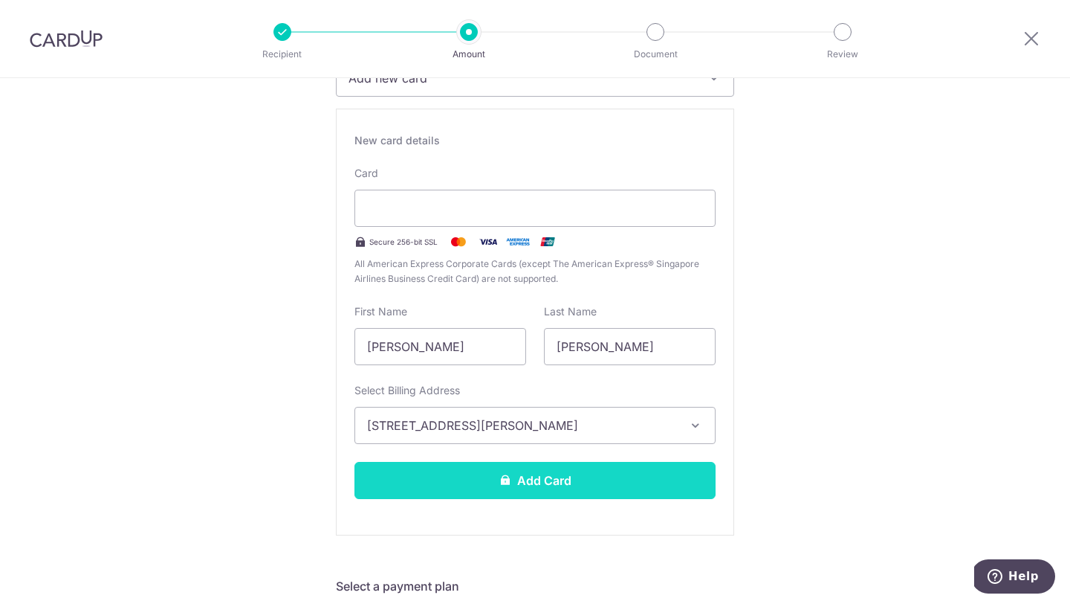
click at [611, 475] on button "Add Card" at bounding box center [535, 480] width 361 height 37
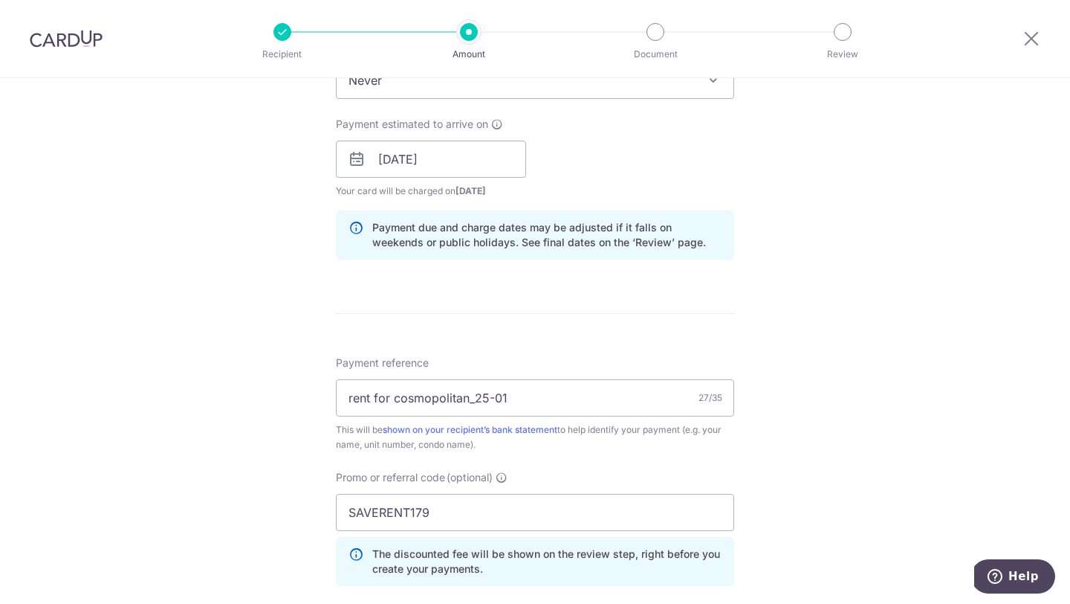
scroll to position [1055, 0]
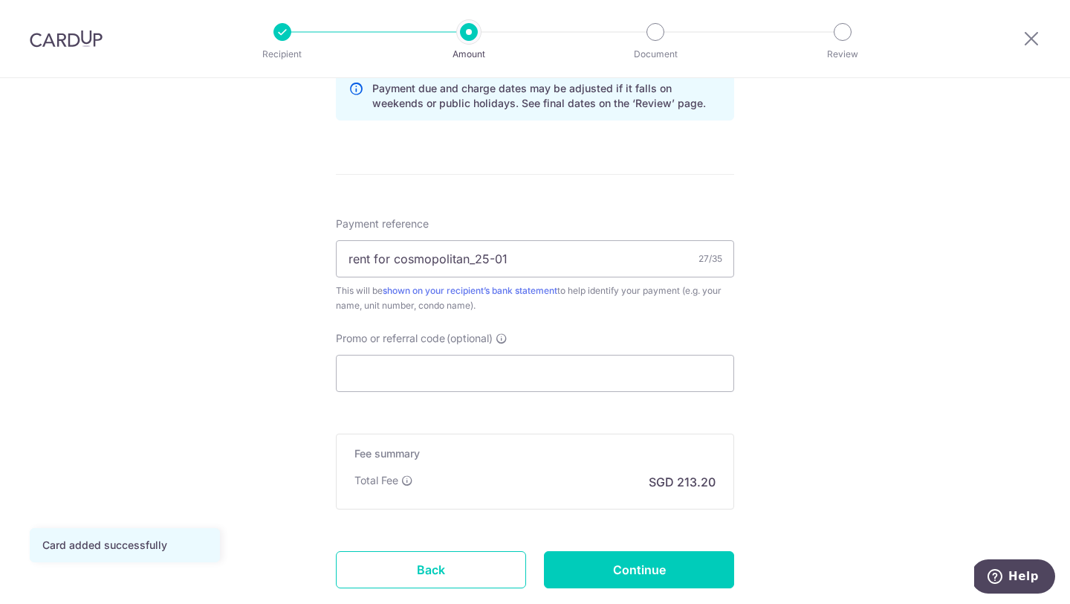
scroll to position [880, 0]
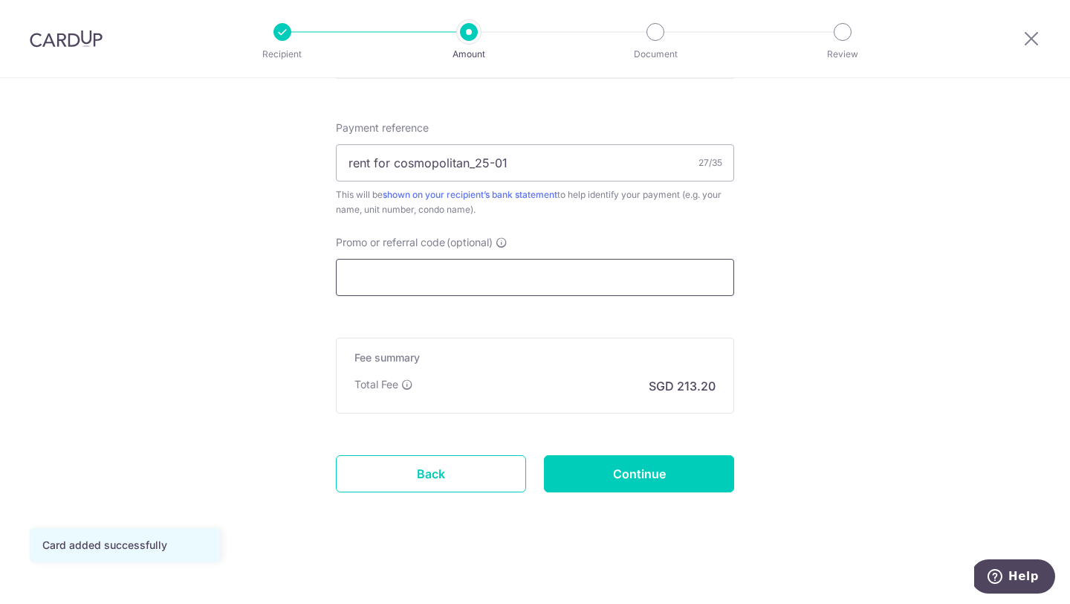
click at [480, 278] on input "Promo or referral code (optional)" at bounding box center [535, 277] width 398 height 37
paste input "SAVERENT179"
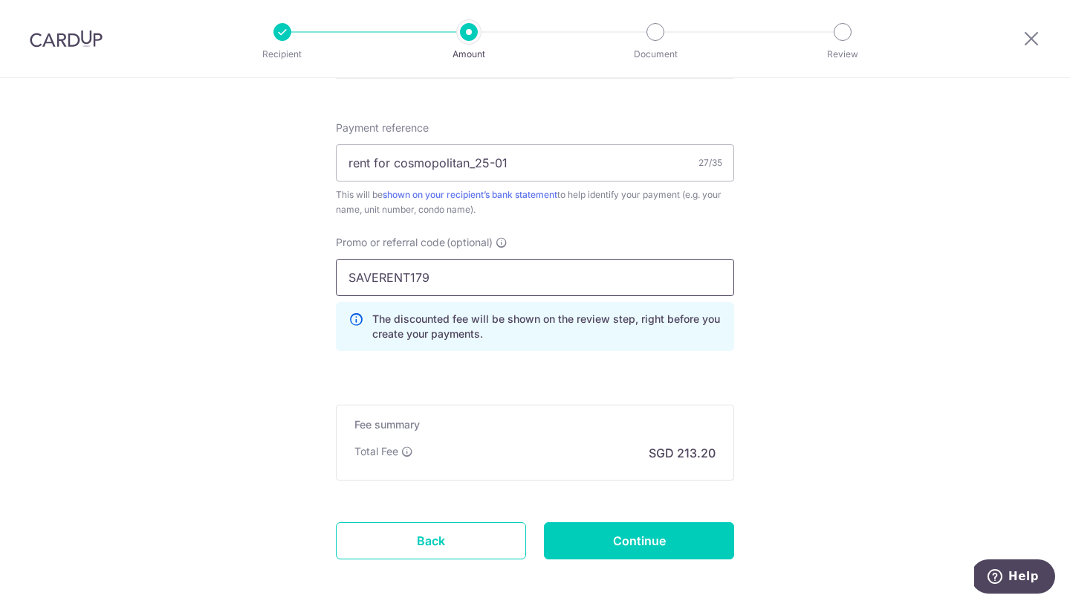
type input "SAVERENT179"
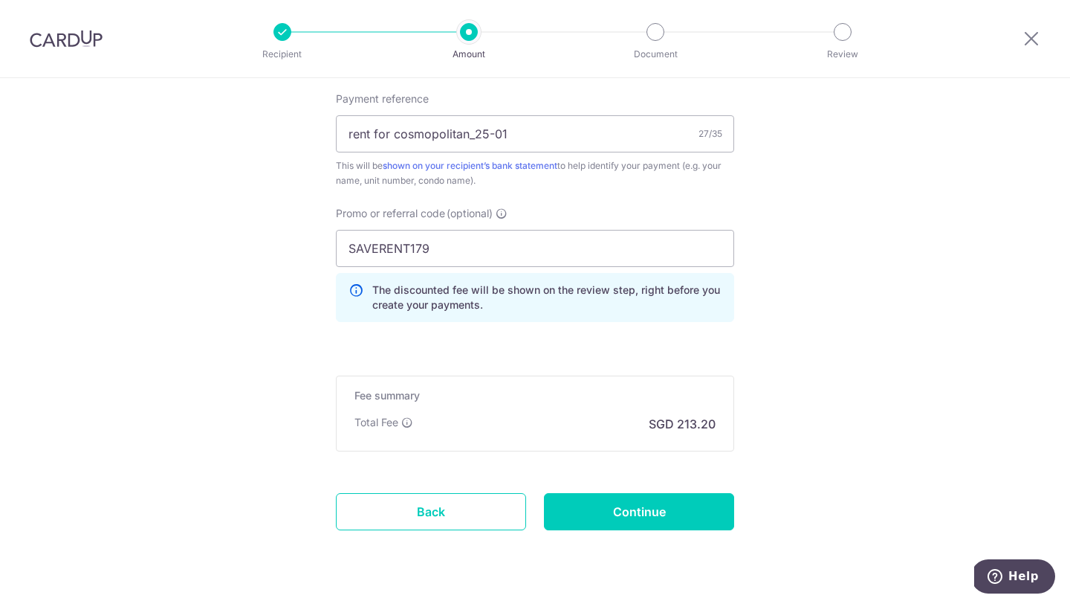
scroll to position [910, 0]
click at [681, 514] on input "Continue" at bounding box center [639, 510] width 190 height 37
type input "Create Schedule"
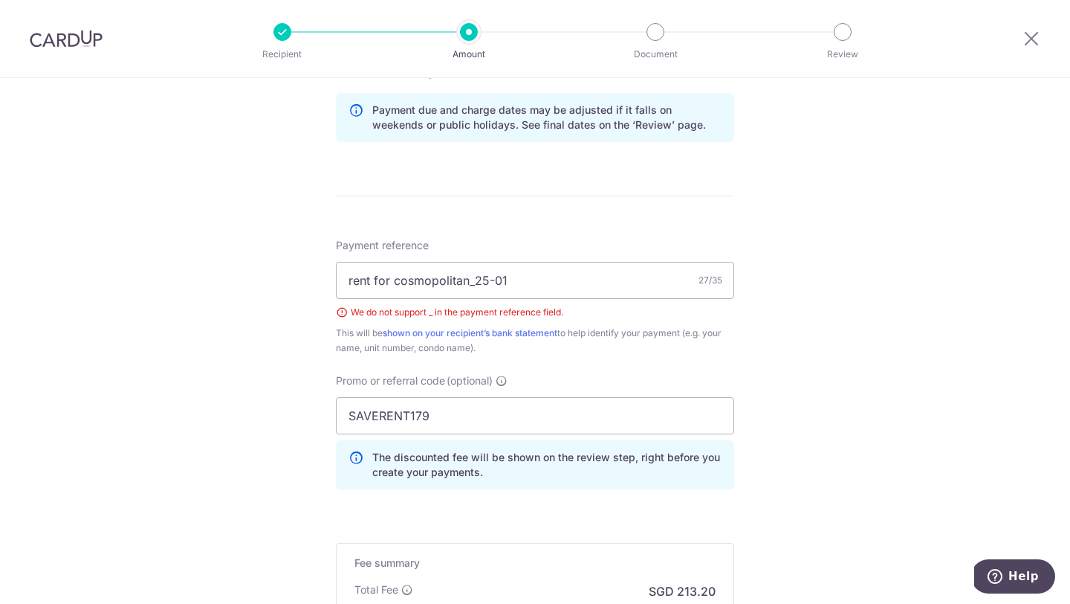
scroll to position [741, 0]
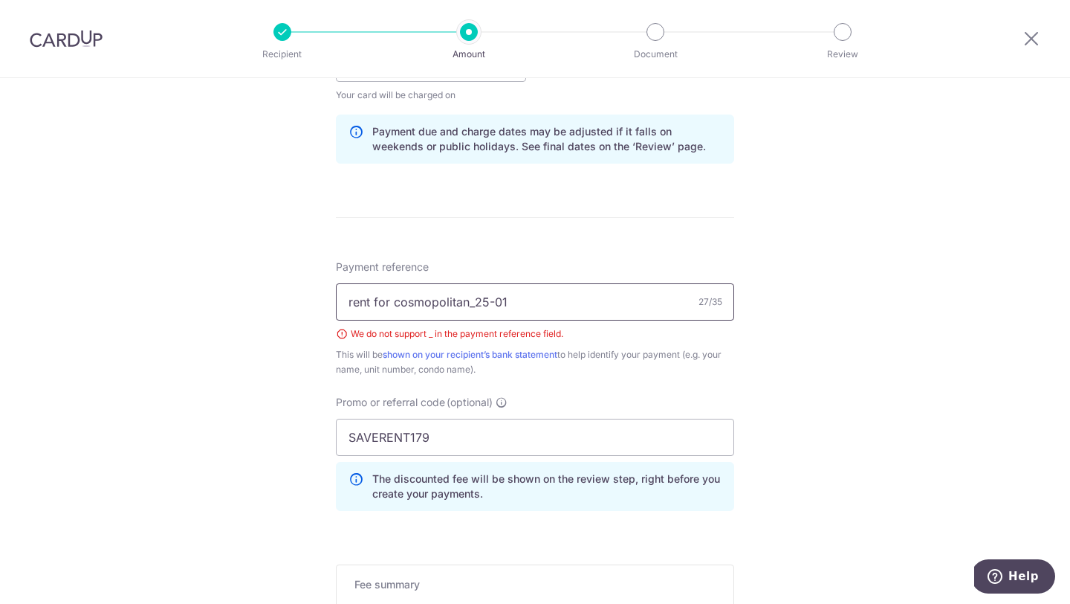
click at [475, 308] on input "rent for cosmopolitan_25-01" at bounding box center [535, 301] width 398 height 37
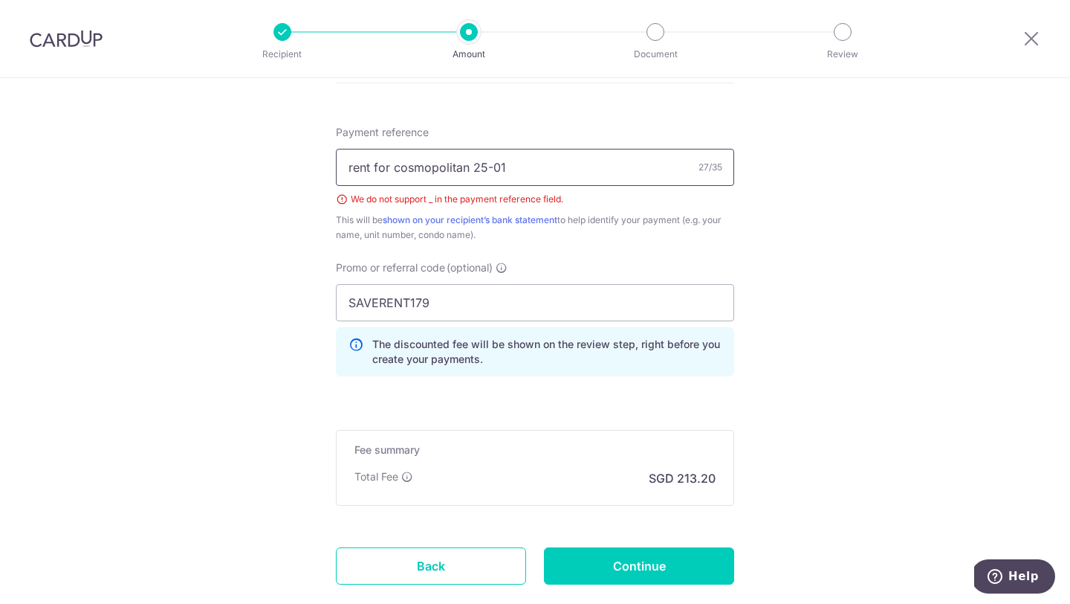
scroll to position [968, 0]
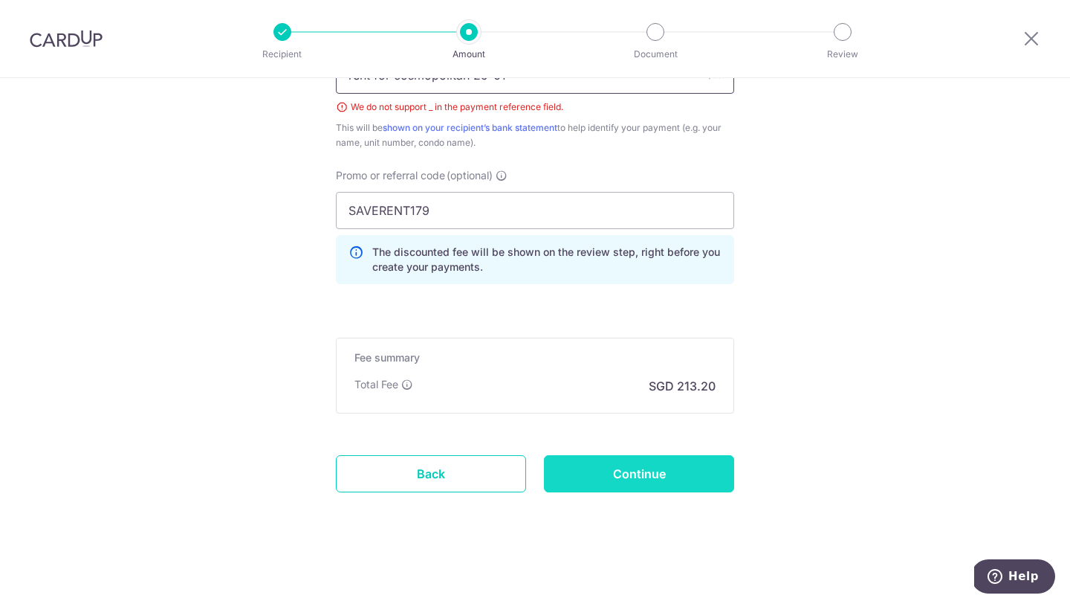
type input "rent for cosmopolitan 25-01"
click at [655, 482] on input "Continue" at bounding box center [639, 473] width 190 height 37
type input "Create Schedule"
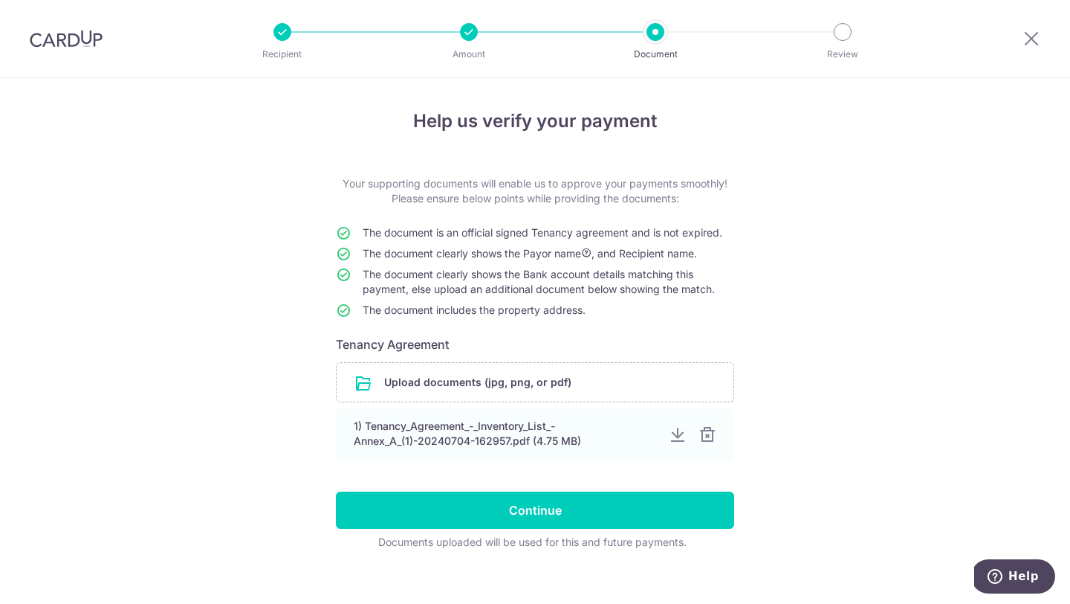
scroll to position [16, 0]
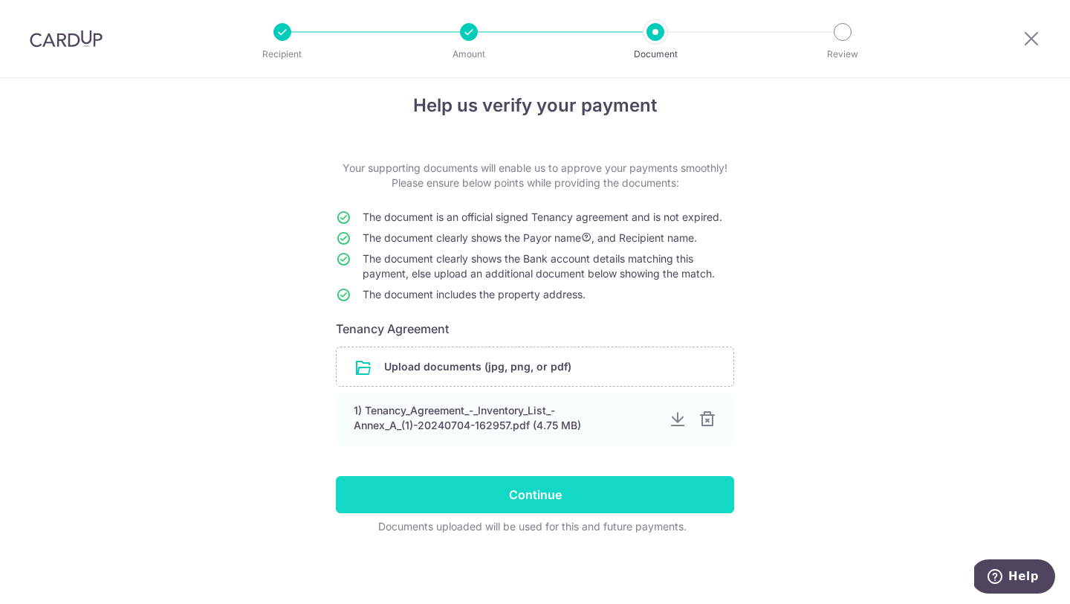
click at [595, 482] on input "Continue" at bounding box center [535, 494] width 398 height 37
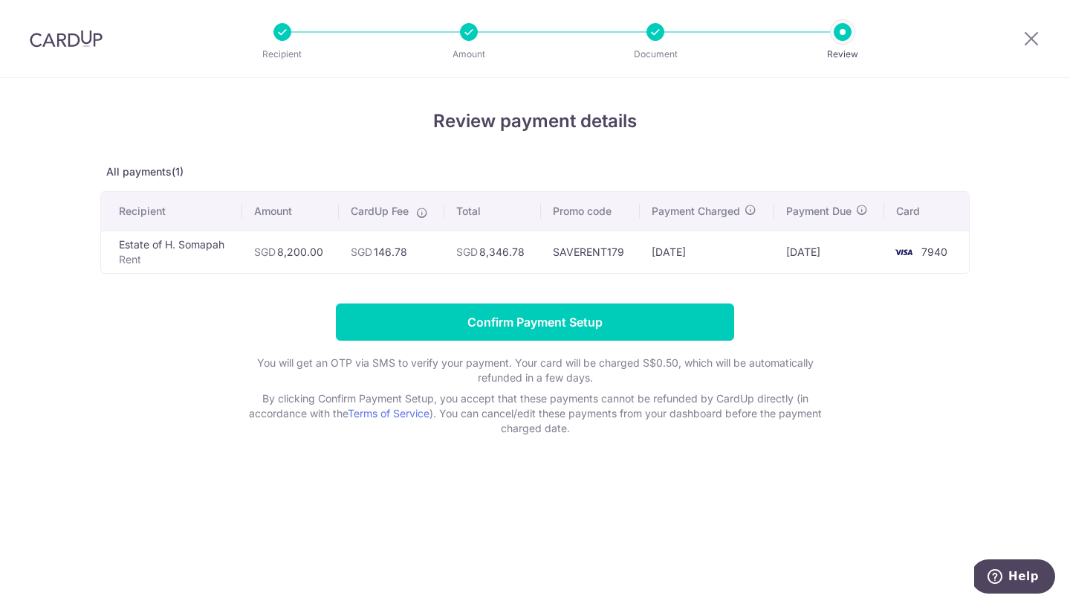
click at [424, 214] on icon at bounding box center [422, 213] width 12 height 12
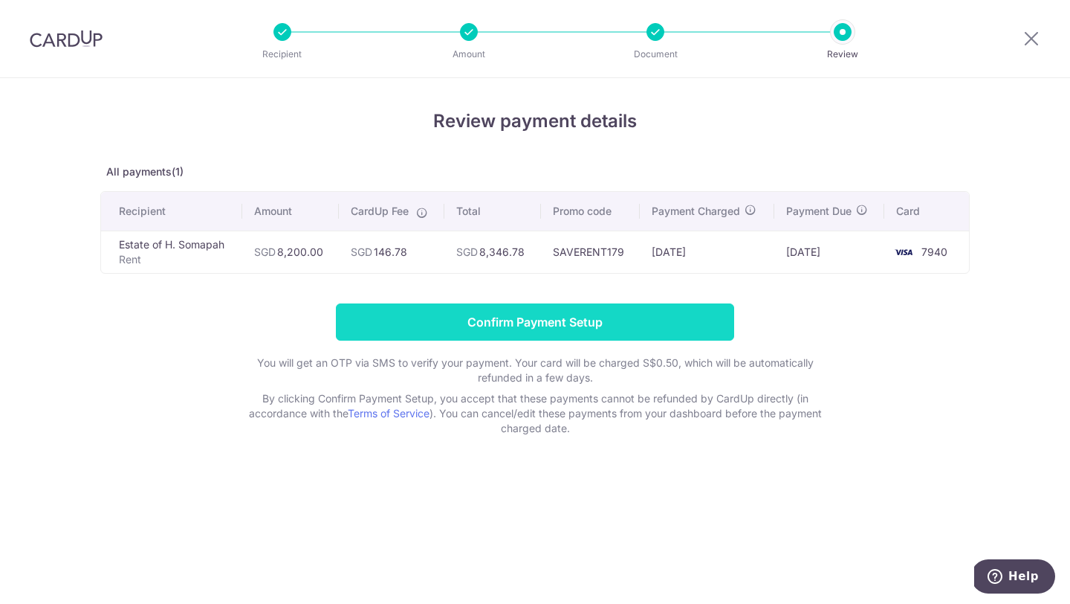
click at [499, 329] on input "Confirm Payment Setup" at bounding box center [535, 321] width 398 height 37
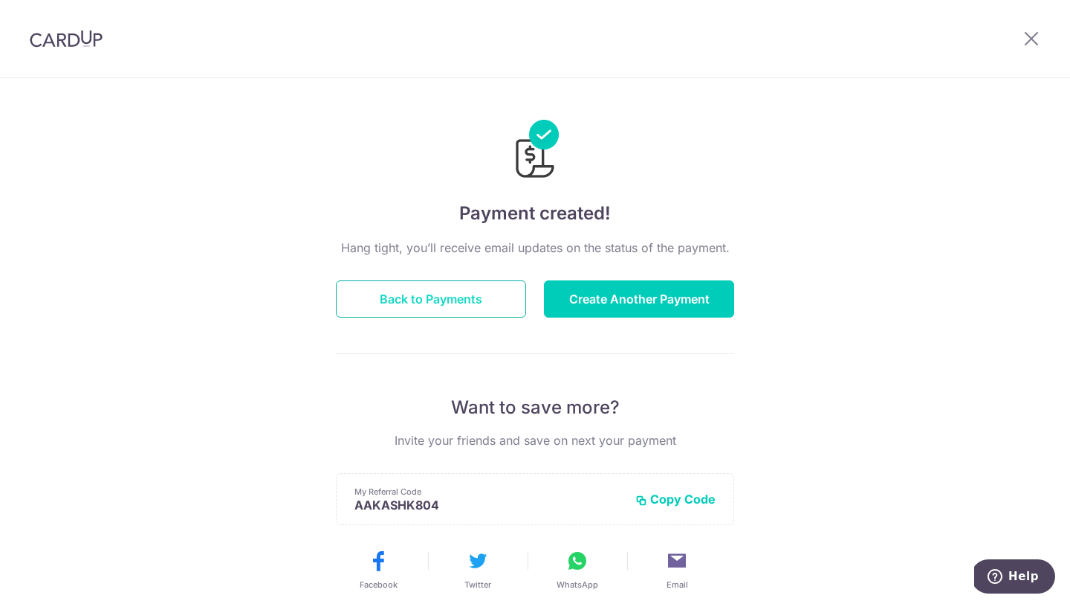
click at [439, 303] on button "Back to Payments" at bounding box center [431, 298] width 190 height 37
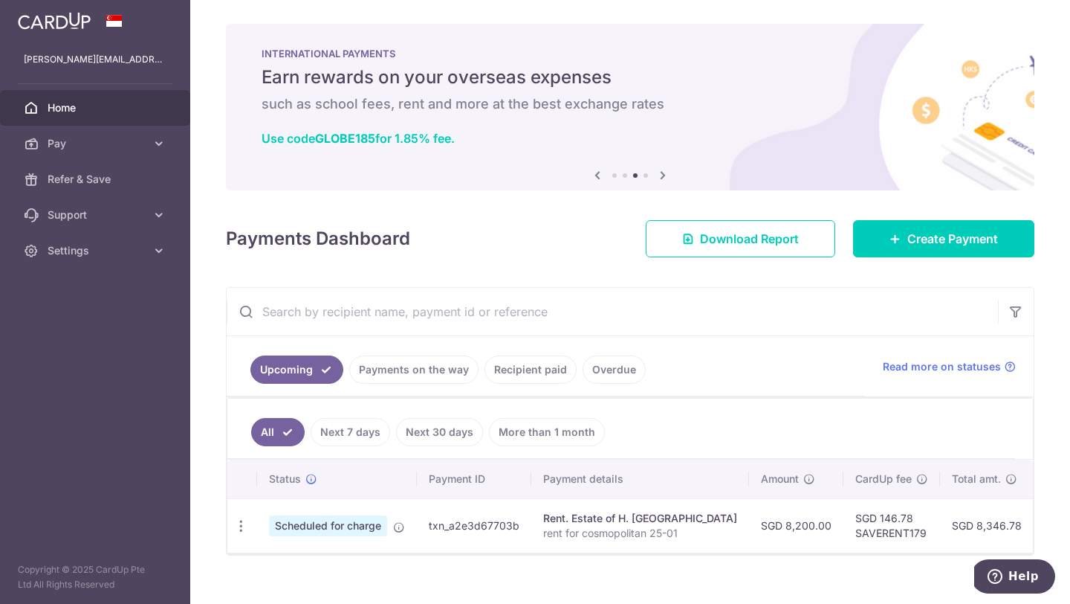
scroll to position [22, 0]
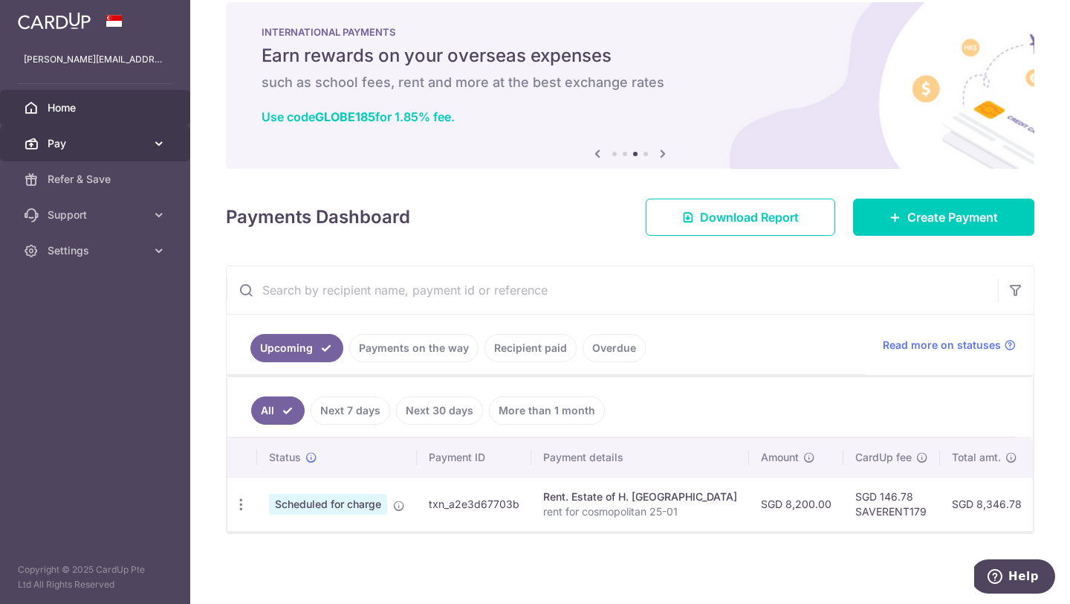
click at [118, 147] on span "Pay" at bounding box center [97, 143] width 98 height 15
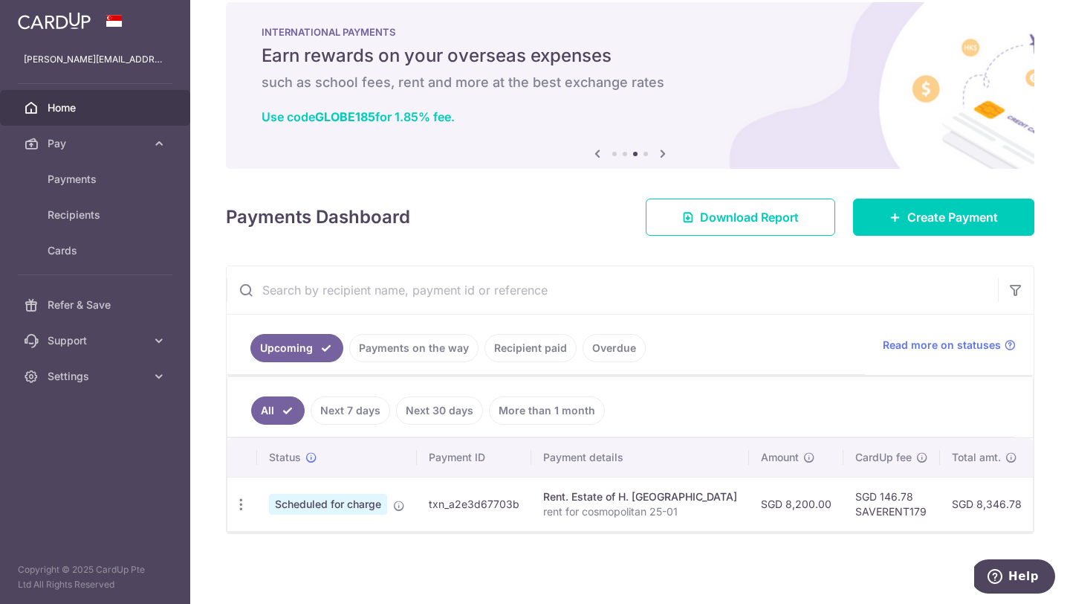
scroll to position [0, 0]
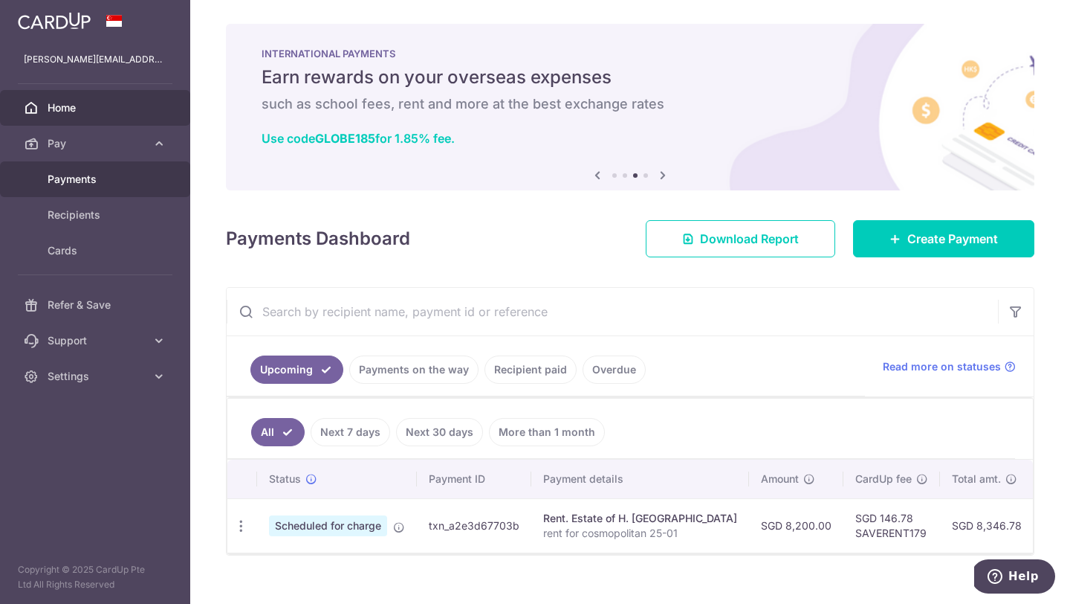
click at [93, 175] on span "Payments" at bounding box center [97, 179] width 98 height 15
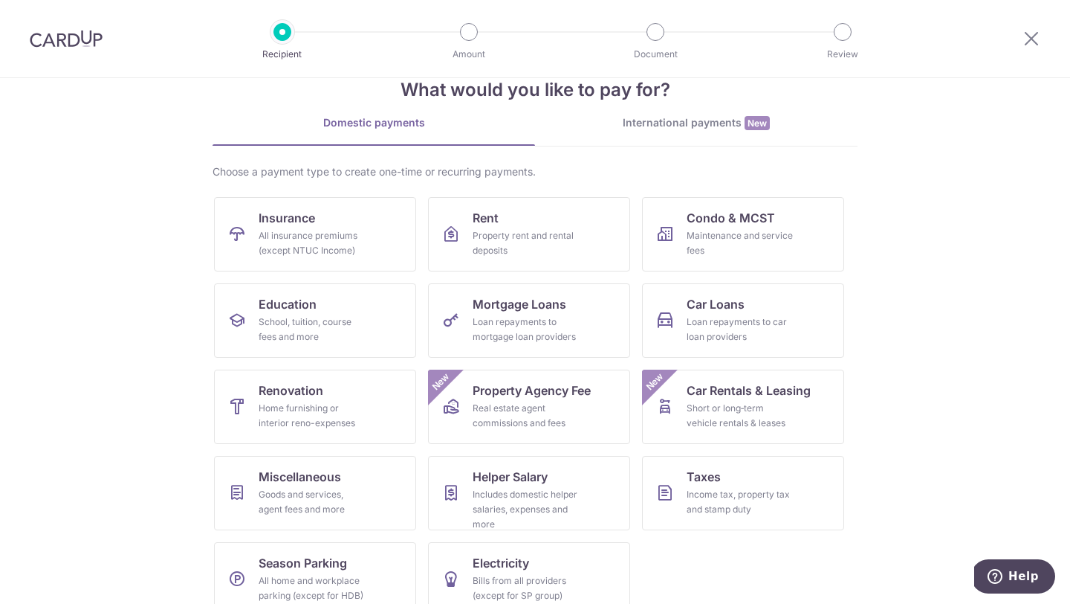
scroll to position [62, 0]
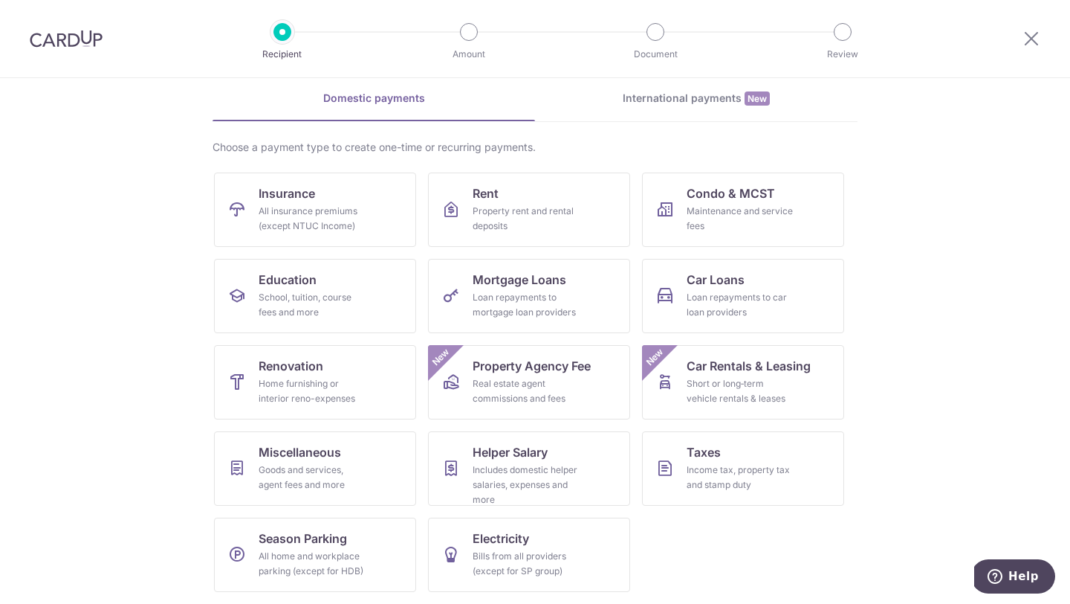
click at [66, 47] on img at bounding box center [66, 39] width 73 height 18
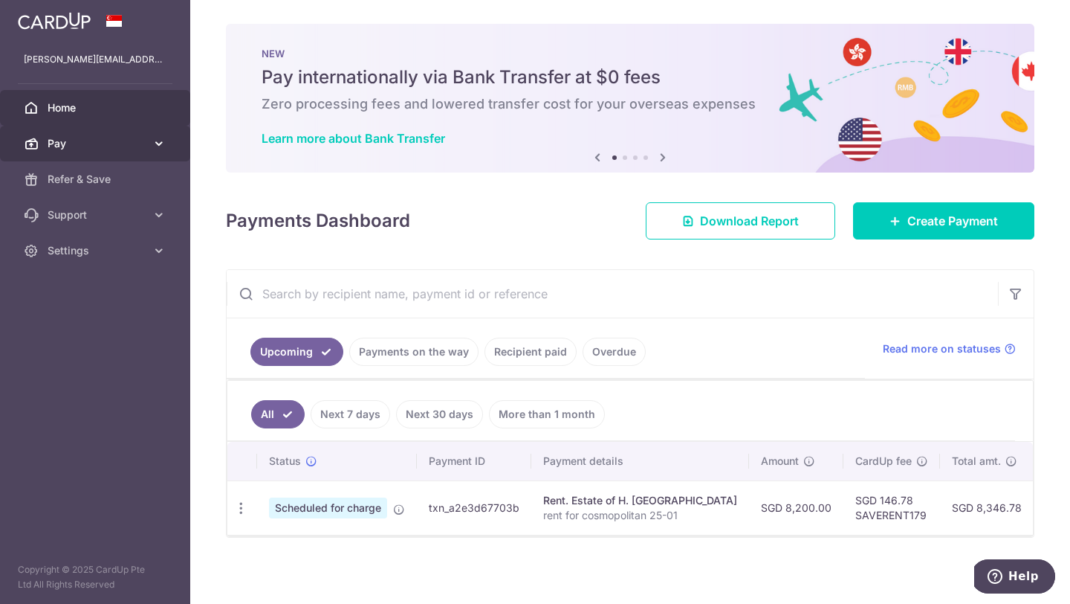
click at [90, 151] on link "Pay" at bounding box center [95, 144] width 190 height 36
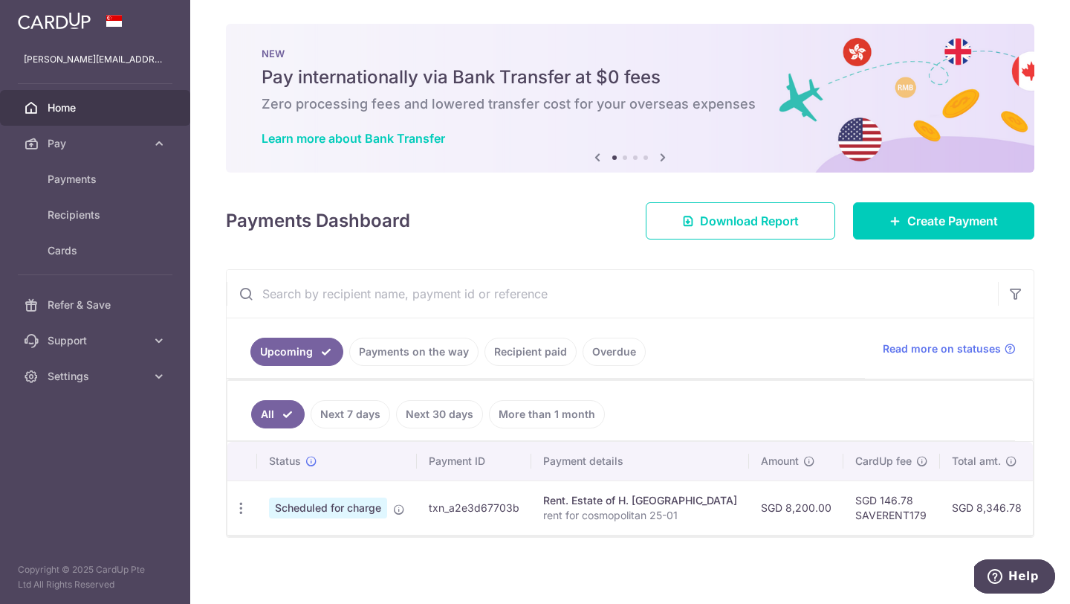
click at [545, 357] on link "Recipient paid" at bounding box center [531, 351] width 92 height 28
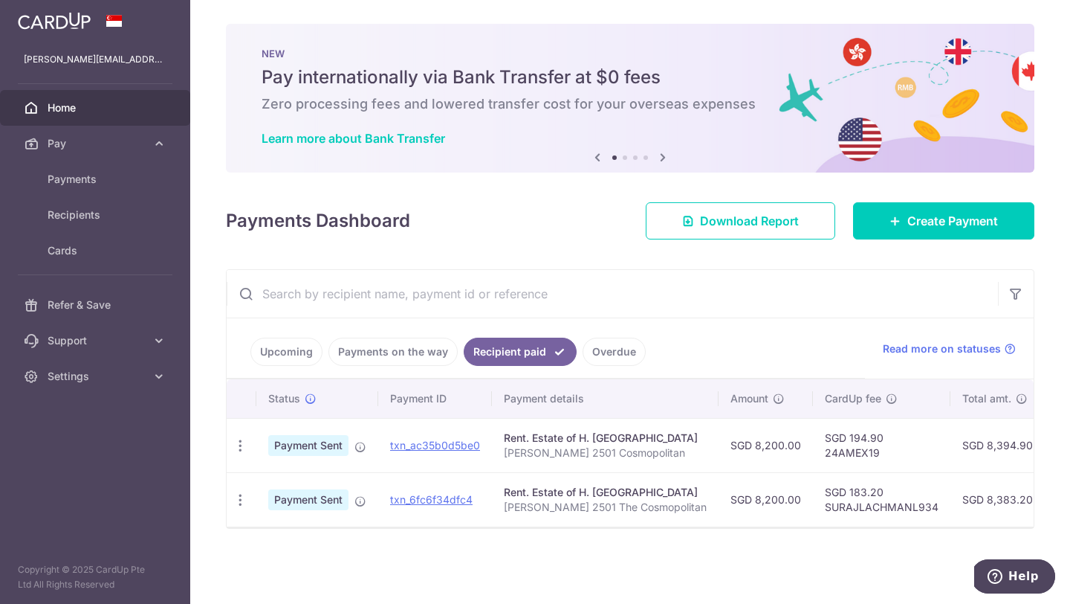
click at [602, 348] on link "Overdue" at bounding box center [614, 351] width 63 height 28
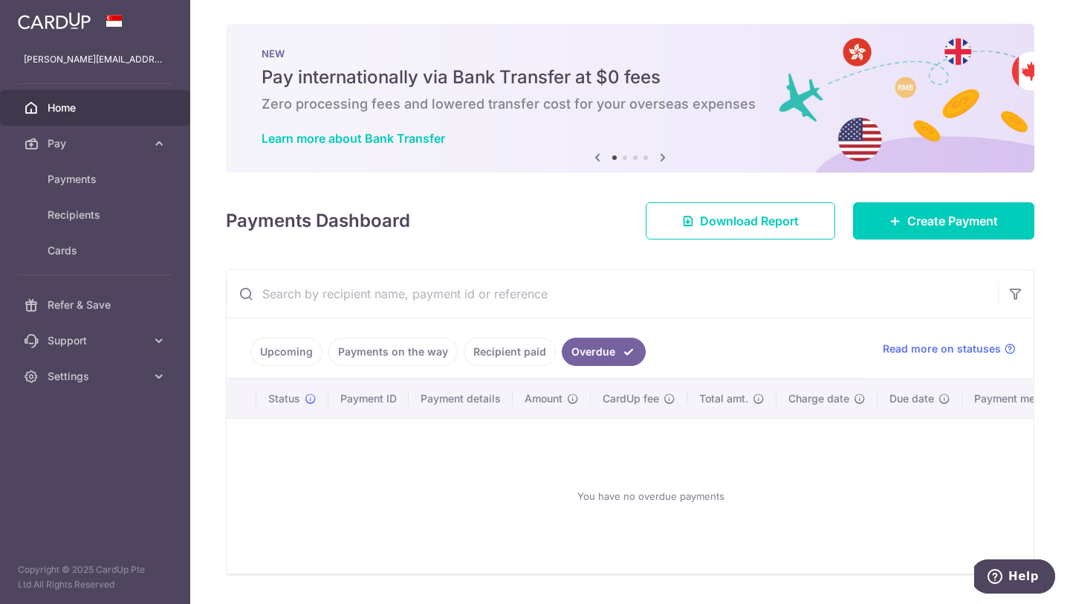
click at [399, 364] on link "Payments on the way" at bounding box center [393, 351] width 129 height 28
click at [534, 355] on link "Recipient paid" at bounding box center [531, 351] width 92 height 28
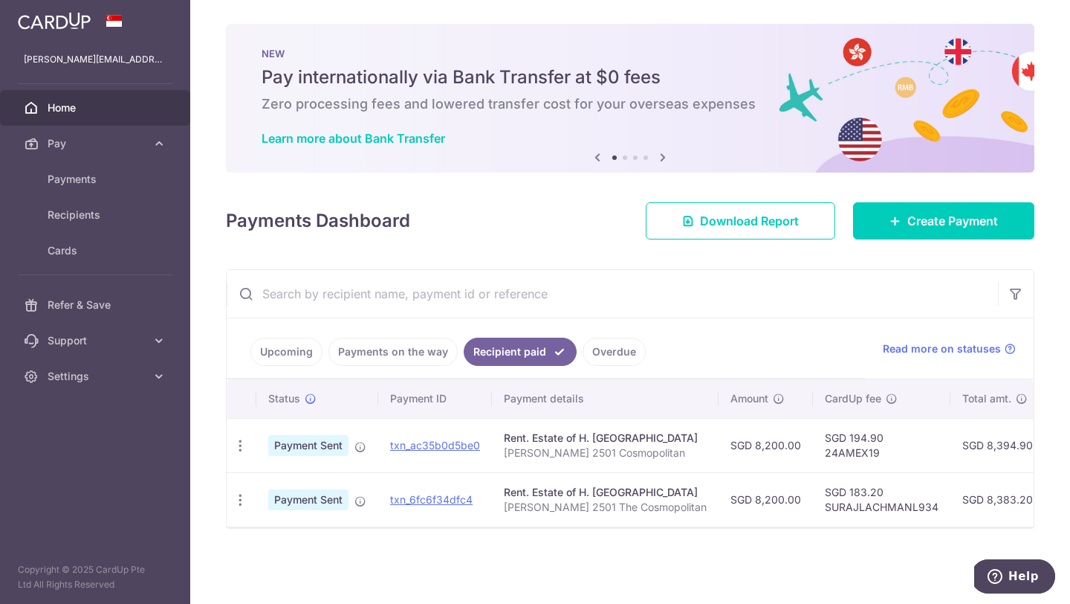
click at [304, 343] on link "Upcoming" at bounding box center [287, 351] width 72 height 28
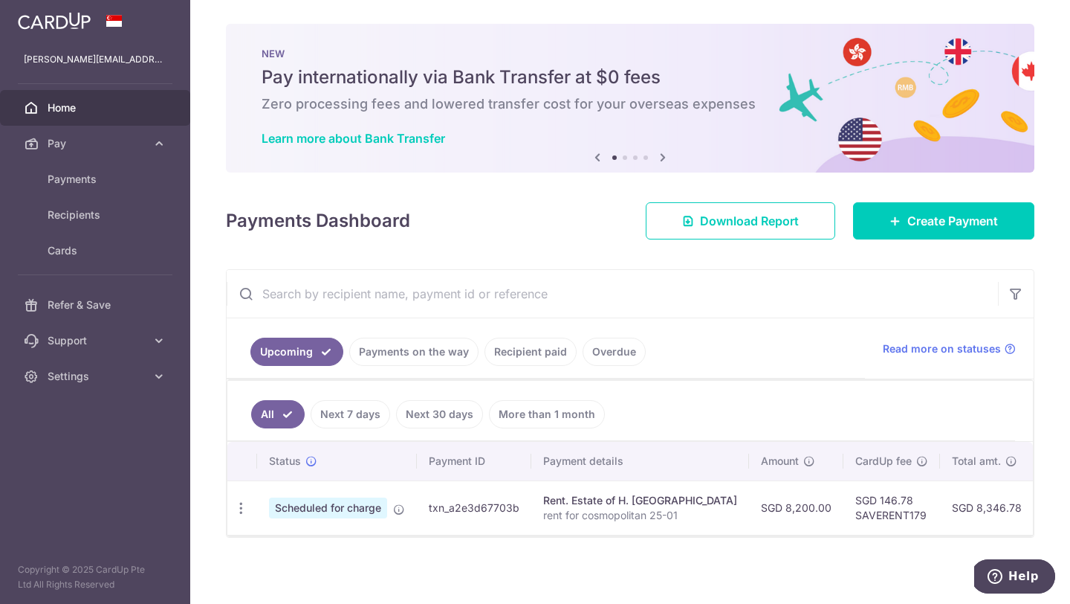
scroll to position [4, 0]
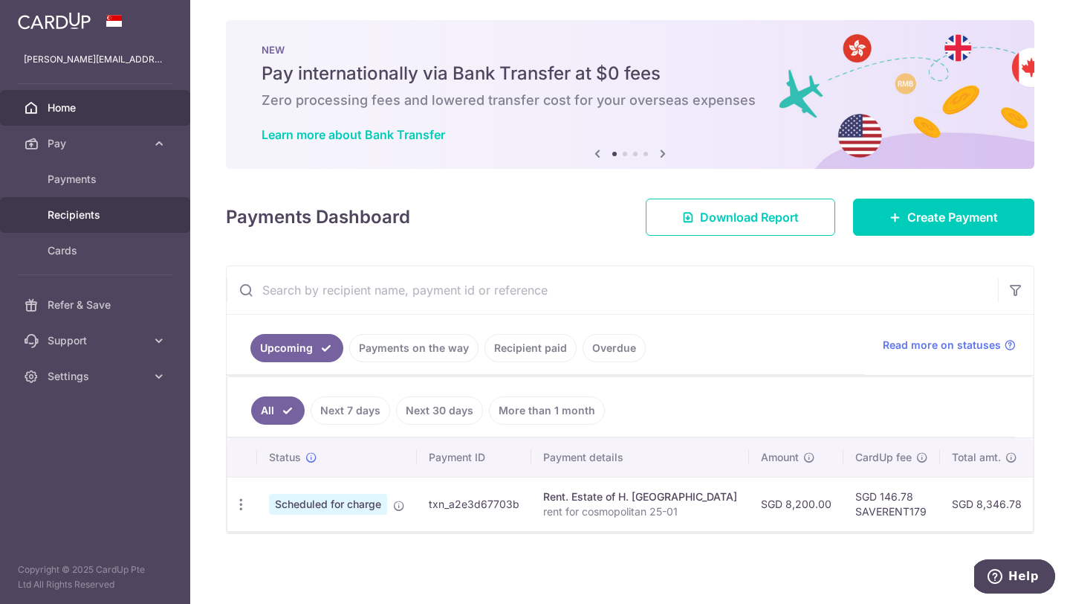
click at [91, 219] on span "Recipients" at bounding box center [97, 214] width 98 height 15
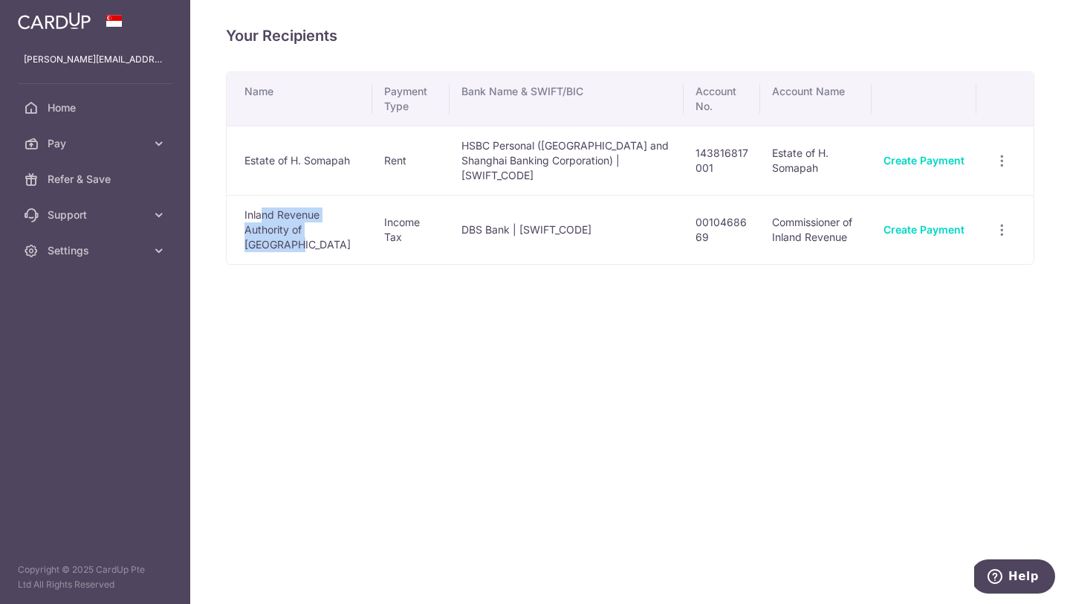
drag, startPoint x: 259, startPoint y: 196, endPoint x: 319, endPoint y: 224, distance: 66.2
click at [319, 224] on td "Inland Revenue Authority of Singapore" at bounding box center [300, 229] width 146 height 69
drag, startPoint x: 323, startPoint y: 204, endPoint x: 492, endPoint y: 239, distance: 173.0
click at [492, 238] on tr "Inland Revenue Authority of Singapore Income Tax DBS Bank | DBSSSGSGXXX 0010468…" at bounding box center [630, 229] width 807 height 69
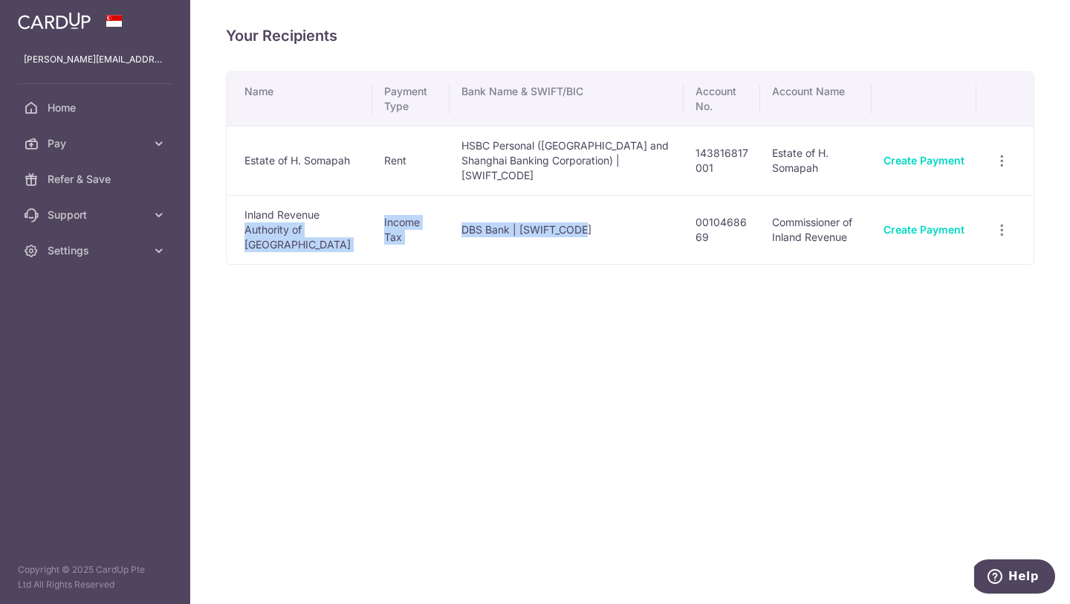
click at [492, 239] on td "DBS Bank | DBSSSGSGXXX" at bounding box center [566, 229] width 233 height 69
drag, startPoint x: 479, startPoint y: 213, endPoint x: 604, endPoint y: 223, distance: 126.1
click at [604, 223] on td "DBS Bank | DBSSSGSGXXX" at bounding box center [566, 229] width 233 height 69
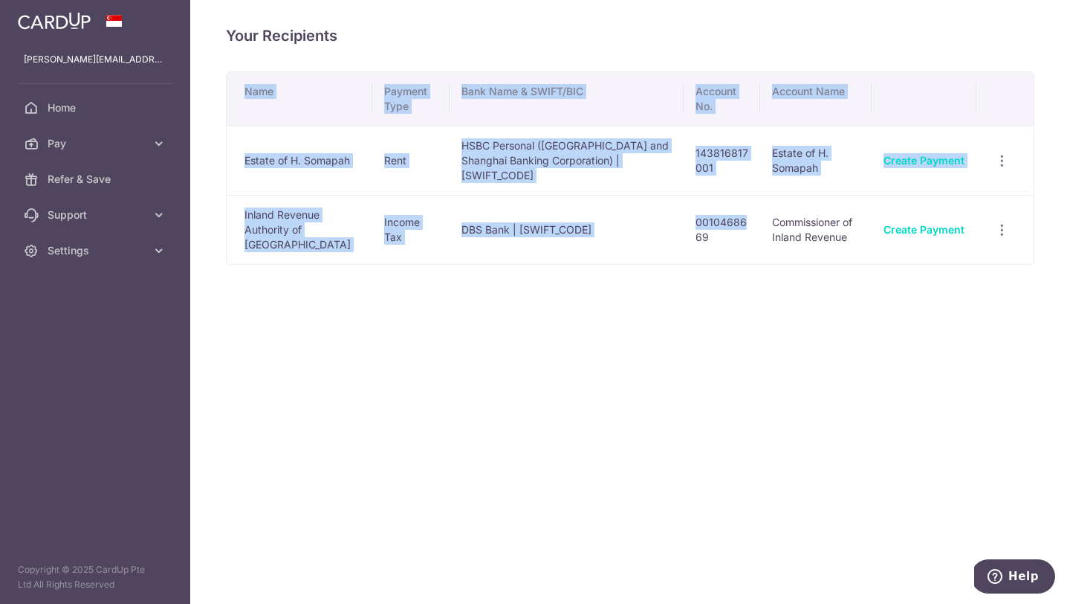
drag, startPoint x: 688, startPoint y: 221, endPoint x: 740, endPoint y: 252, distance: 60.0
click at [740, 252] on div "Your Recipients Name Payment Type Bank Name & SWIFT/BIC Account No. Account Nam…" at bounding box center [630, 302] width 880 height 604
drag, startPoint x: 679, startPoint y: 206, endPoint x: 777, endPoint y: 251, distance: 107.8
click at [777, 251] on div "Your Recipients Name Payment Type Bank Name & SWIFT/BIC Account No. Account Nam…" at bounding box center [630, 302] width 880 height 604
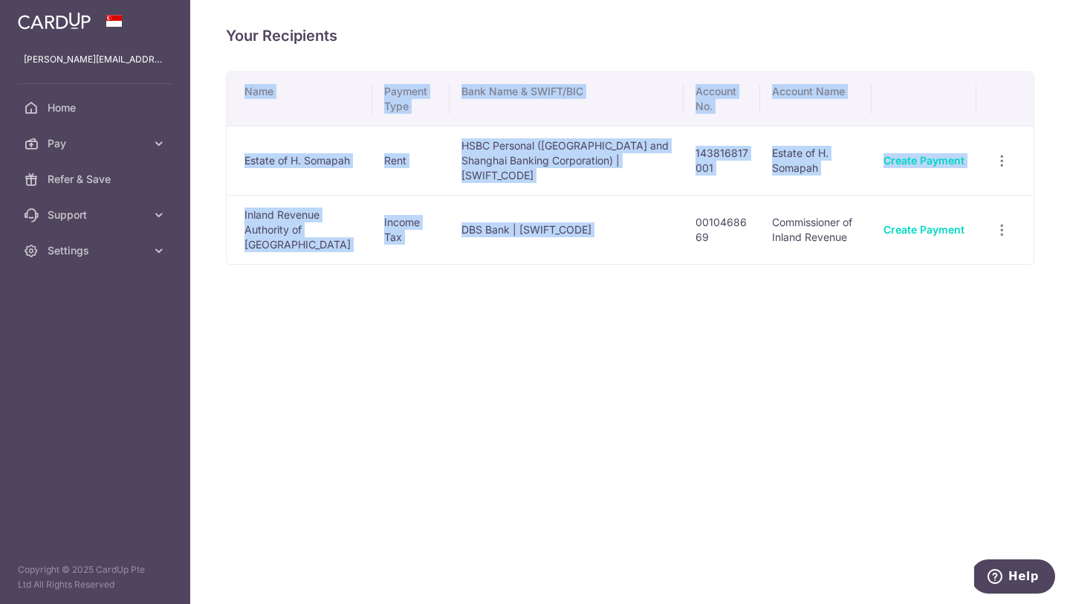
click at [777, 251] on div "Your Recipients Name Payment Type Bank Name & SWIFT/BIC Account No. Account Nam…" at bounding box center [630, 302] width 880 height 604
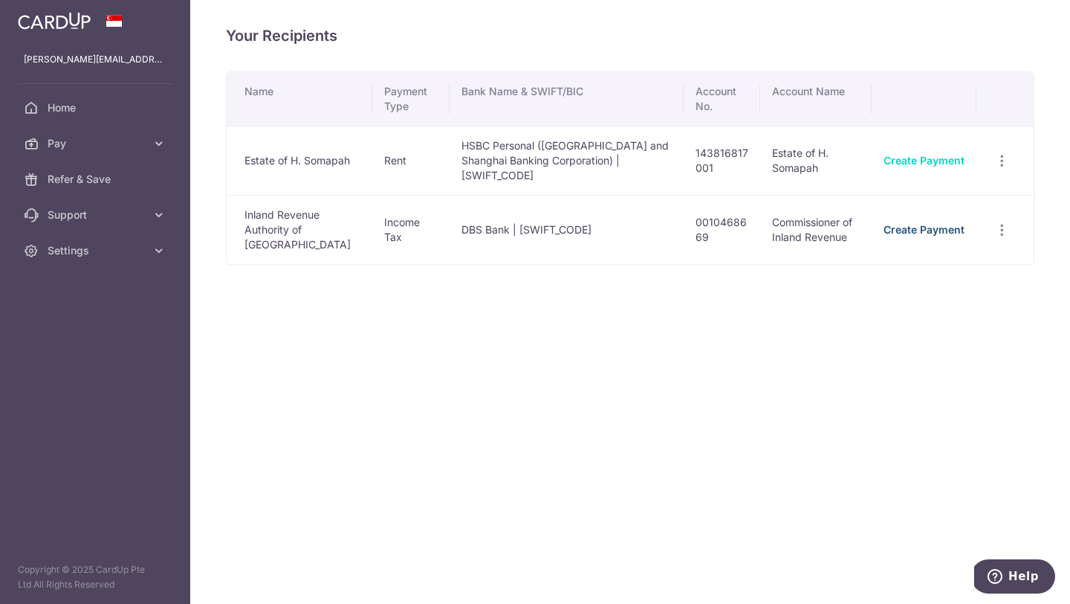
click at [917, 223] on link "Create Payment" at bounding box center [924, 229] width 81 height 13
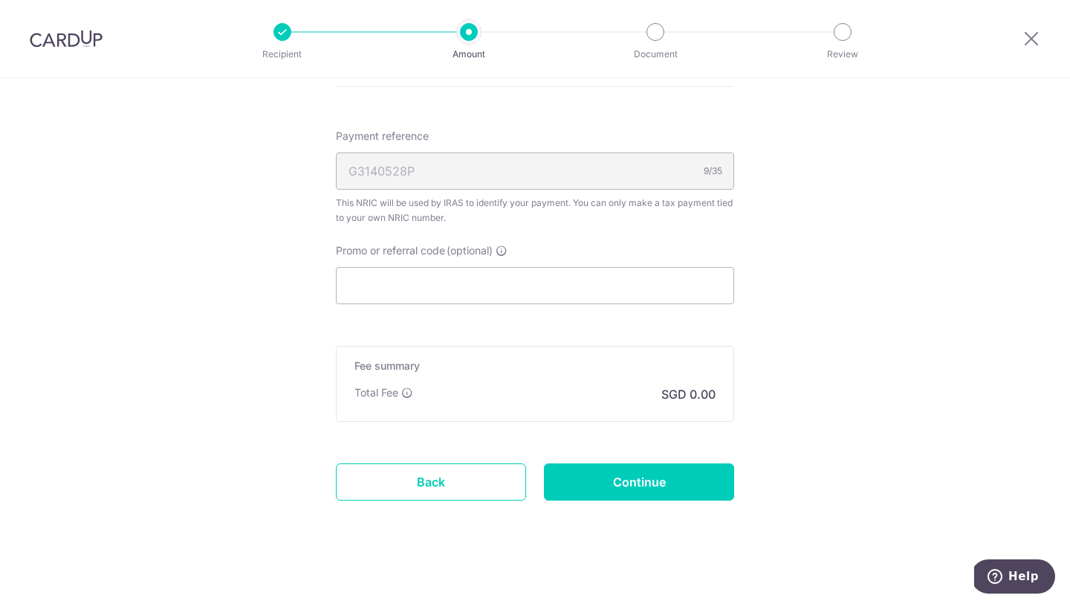
scroll to position [855, 0]
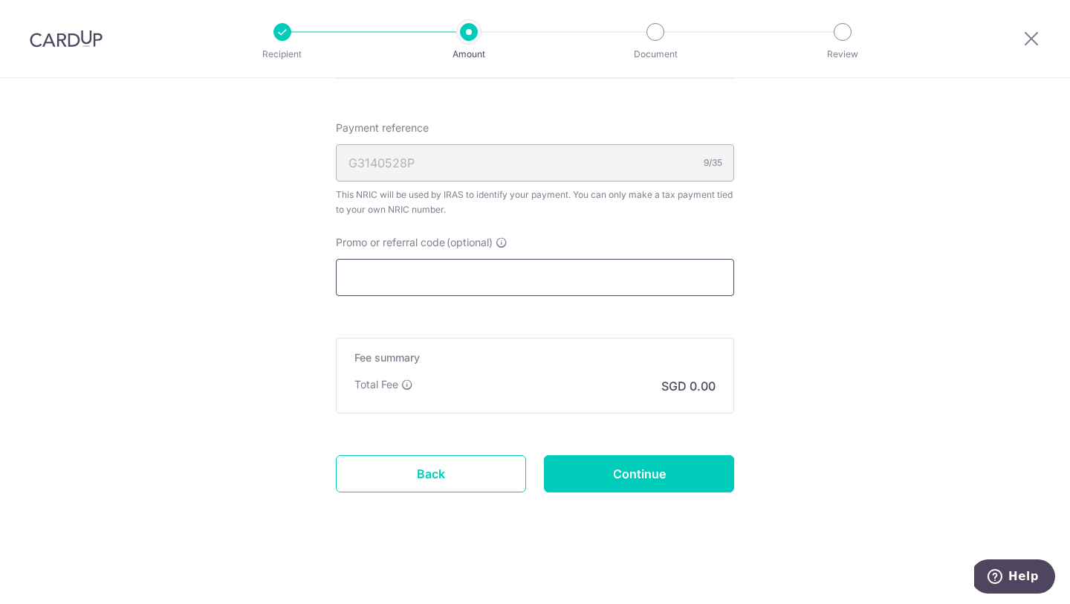
click at [527, 283] on input "Promo or referral code (optional)" at bounding box center [535, 277] width 398 height 37
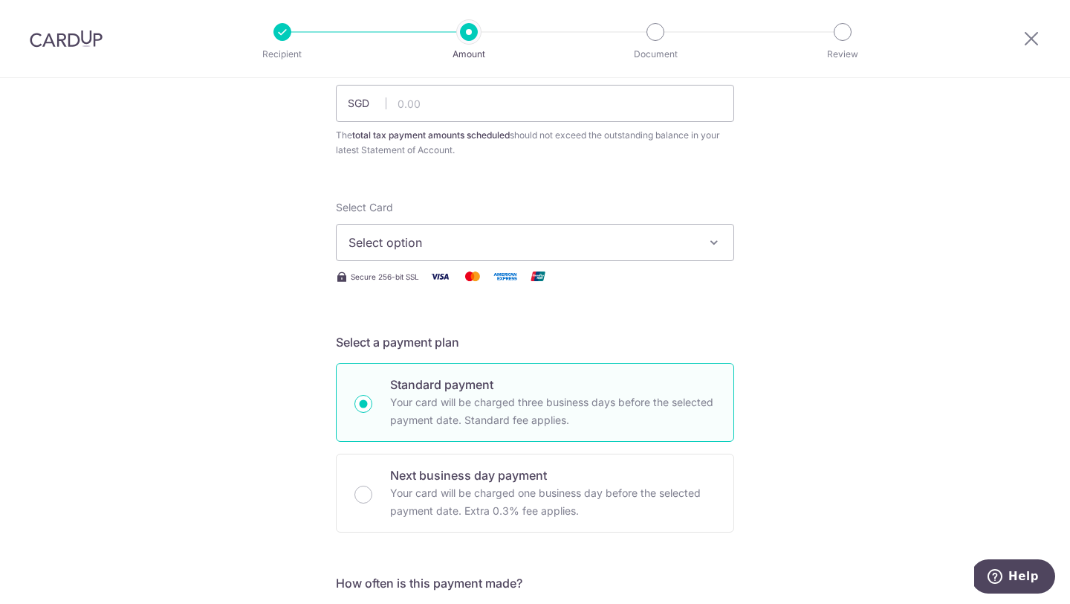
scroll to position [0, 0]
